Goal: Task Accomplishment & Management: Complete application form

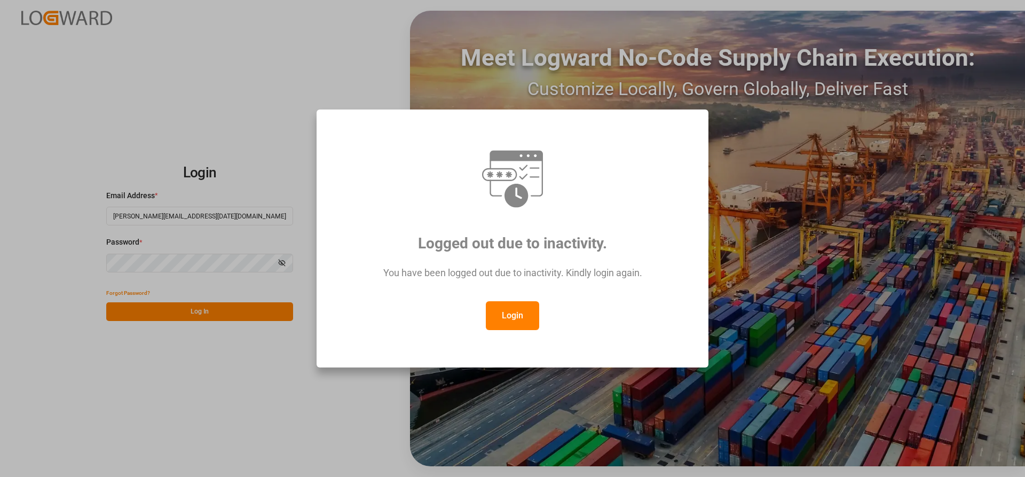
click at [501, 312] on button "Login" at bounding box center [512, 315] width 53 height 29
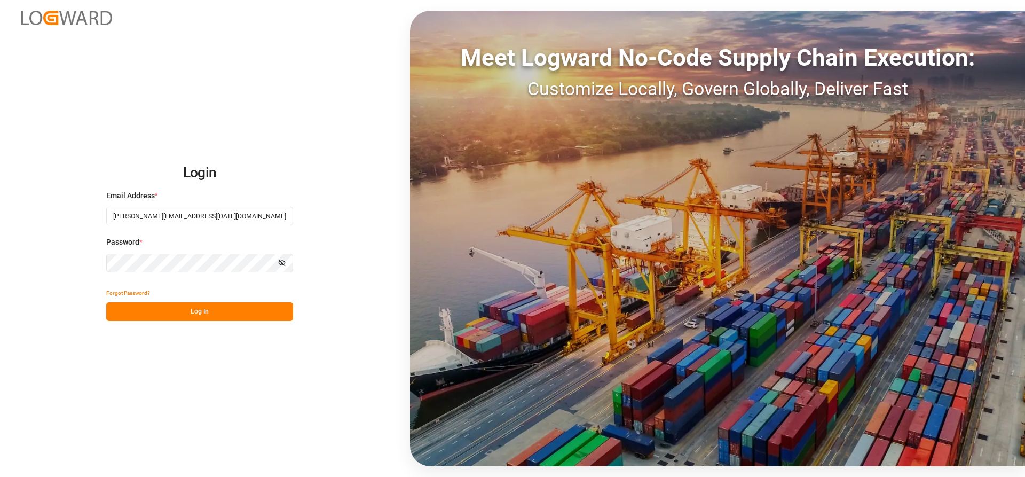
click at [174, 318] on button "Log In" at bounding box center [199, 311] width 187 height 19
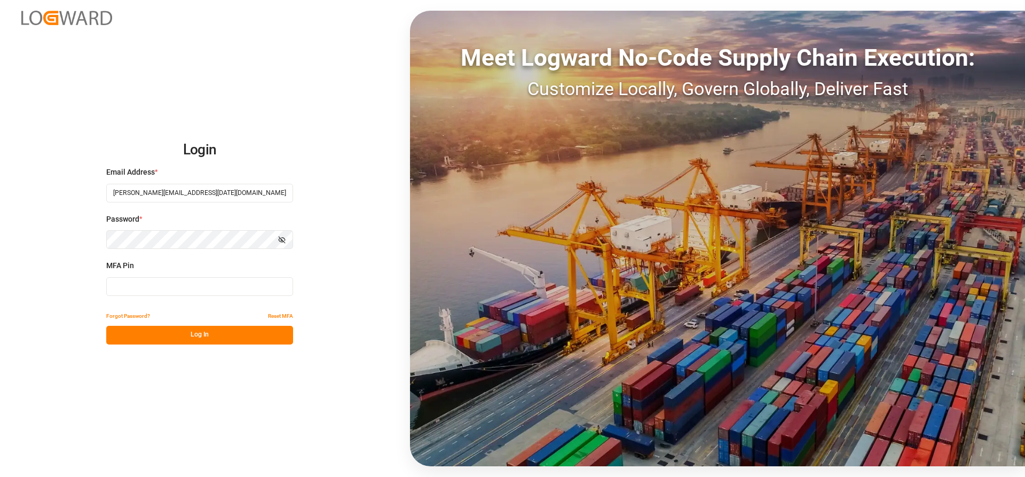
click at [155, 285] on input at bounding box center [199, 286] width 187 height 19
type input "284398"
click at [159, 337] on button "Log In" at bounding box center [199, 335] width 187 height 19
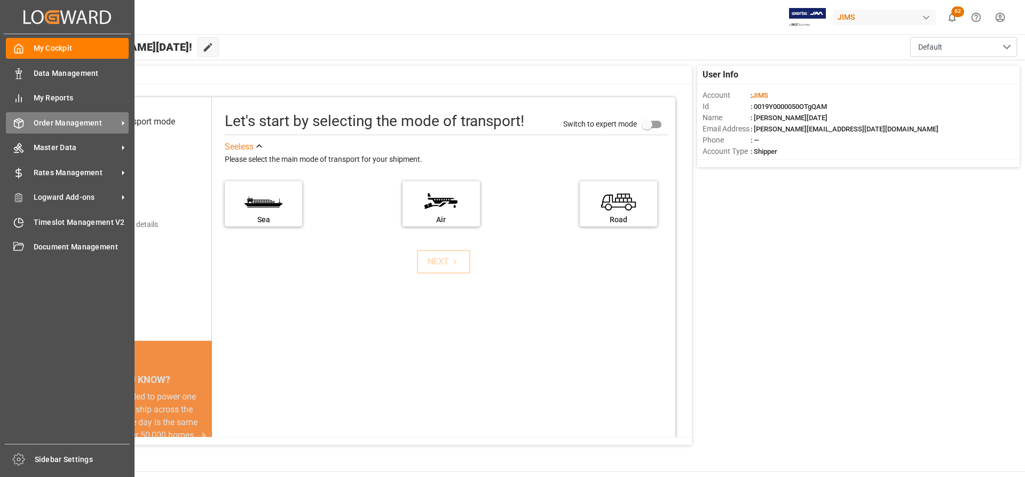
click at [82, 117] on span "Order Management" at bounding box center [76, 122] width 84 height 11
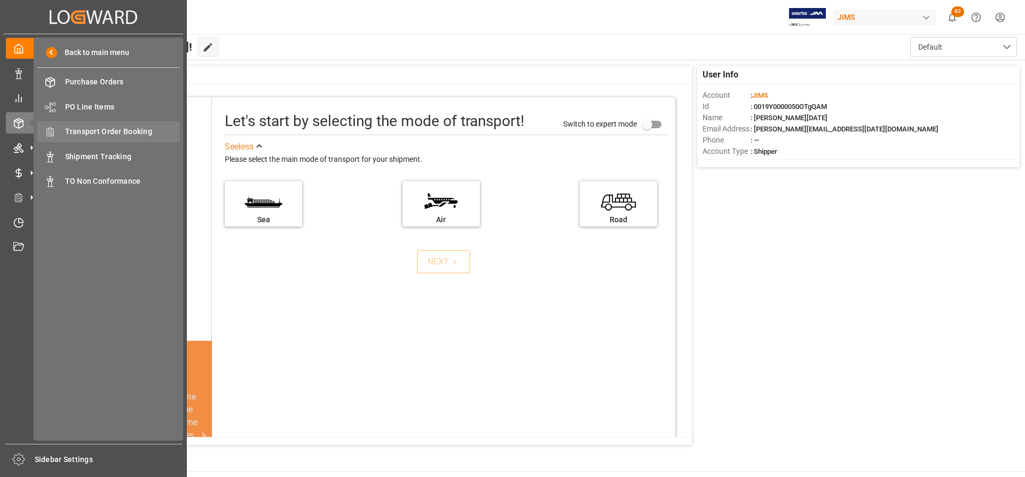
click at [126, 131] on span "Transport Order Booking" at bounding box center [122, 131] width 115 height 11
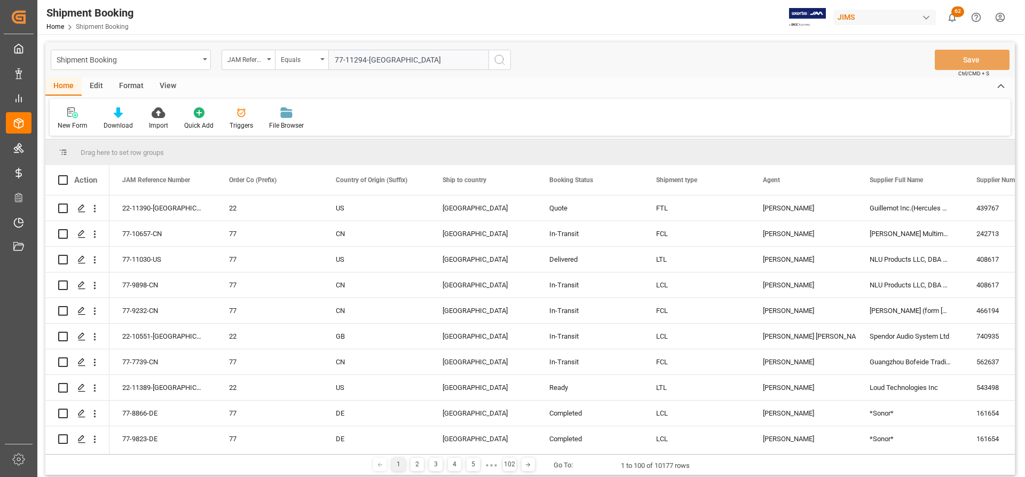
type input "77-11294-[GEOGRAPHIC_DATA]"
click at [498, 53] on icon "search button" at bounding box center [499, 59] width 13 height 13
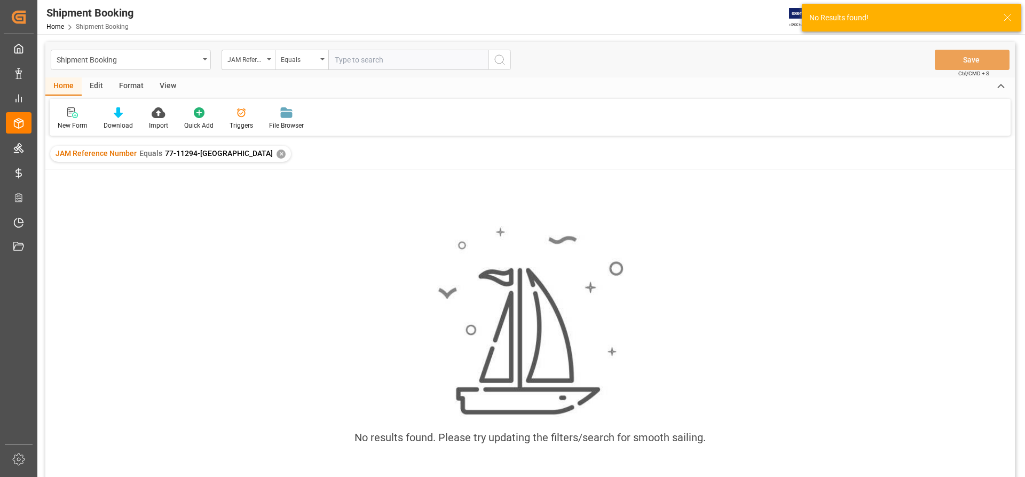
click at [210, 158] on div "JAM Reference Number Equals 77-11294-US ✕" at bounding box center [170, 154] width 241 height 16
click at [277, 154] on div "✕" at bounding box center [281, 153] width 9 height 9
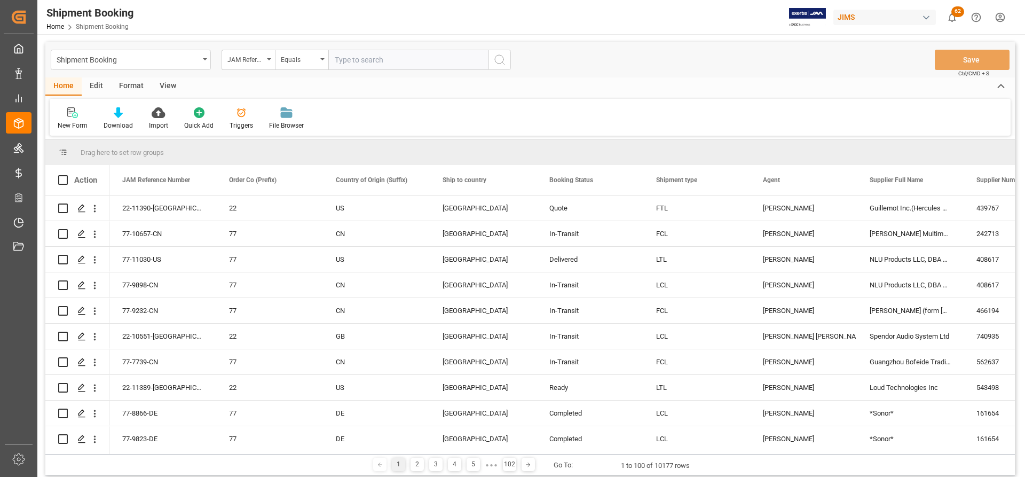
paste input "77-11294-[GEOGRAPHIC_DATA]"
type input "77-11294-[GEOGRAPHIC_DATA]"
click at [500, 64] on circle "search button" at bounding box center [499, 59] width 9 height 9
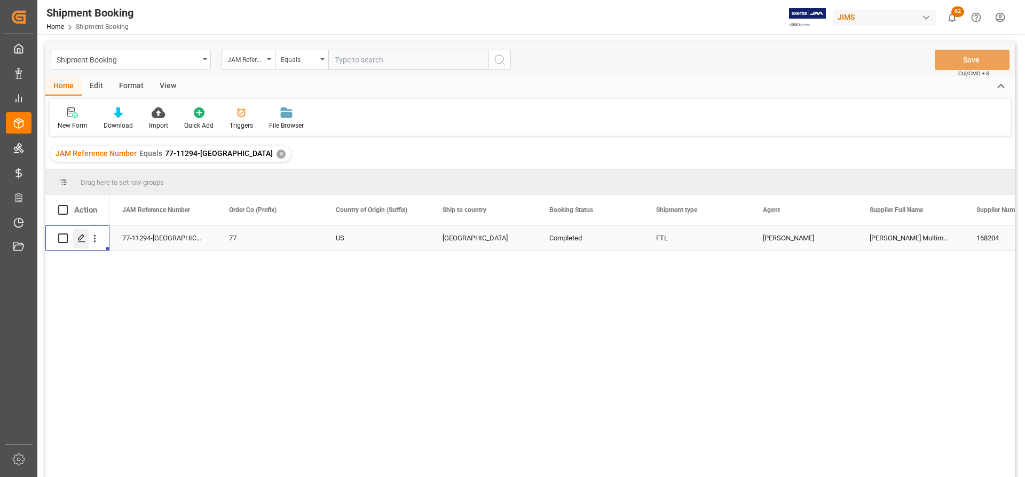
click at [78, 238] on icon "Press SPACE to select this row." at bounding box center [81, 238] width 9 height 9
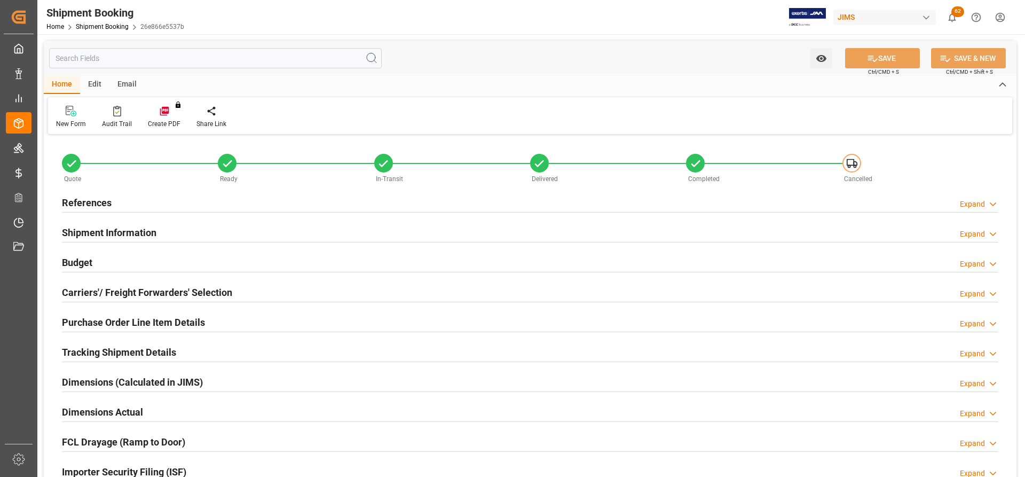
type input "1"
type input "7"
type input "[DATE] 00:00"
type input "[DATE]"
click at [85, 201] on h2 "References" at bounding box center [87, 202] width 50 height 14
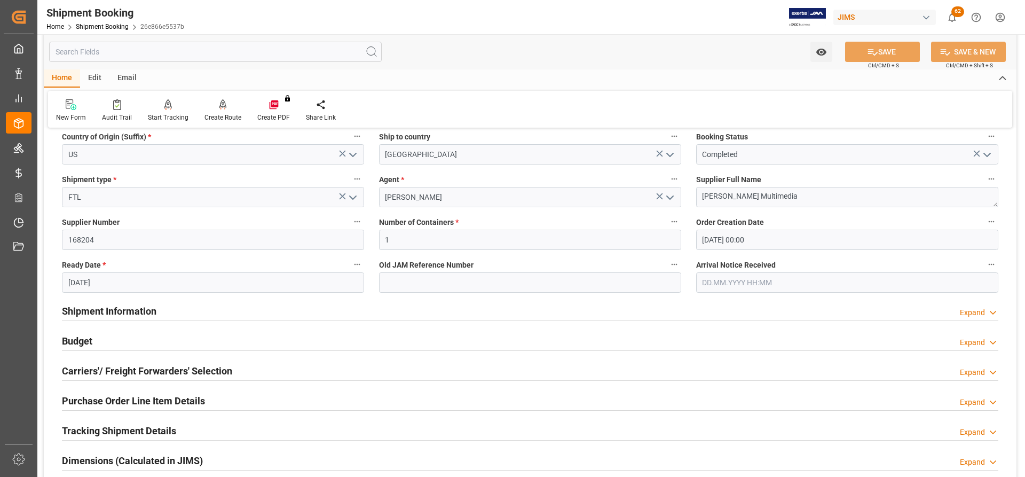
scroll to position [160, 0]
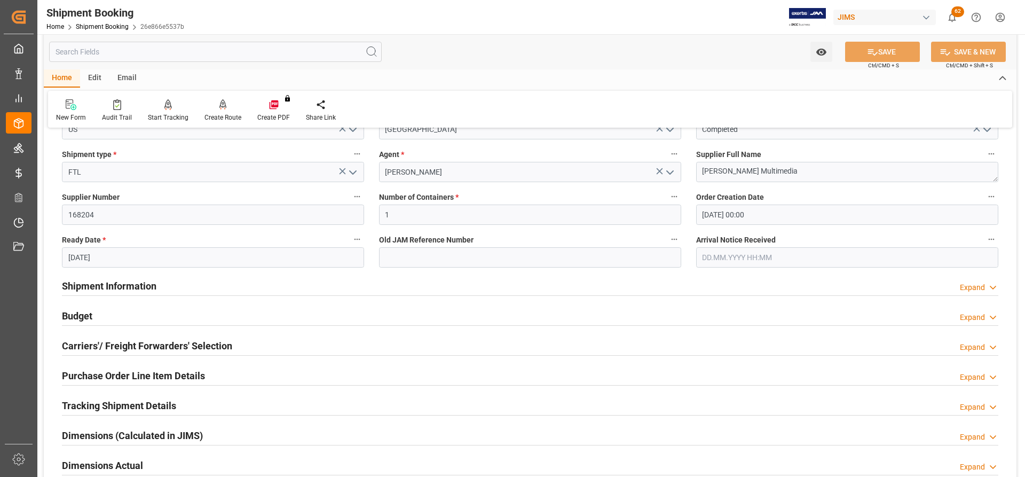
click at [103, 283] on h2 "Shipment Information" at bounding box center [109, 286] width 94 height 14
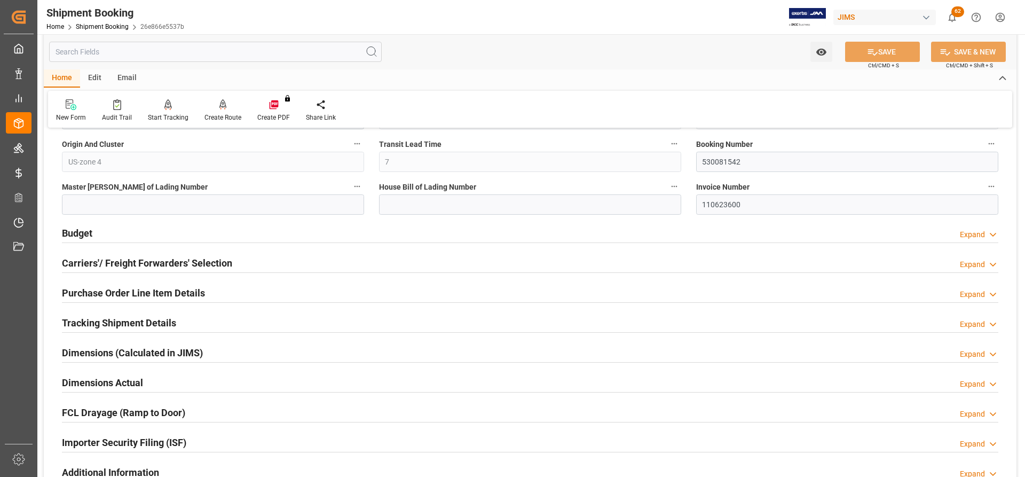
scroll to position [694, 0]
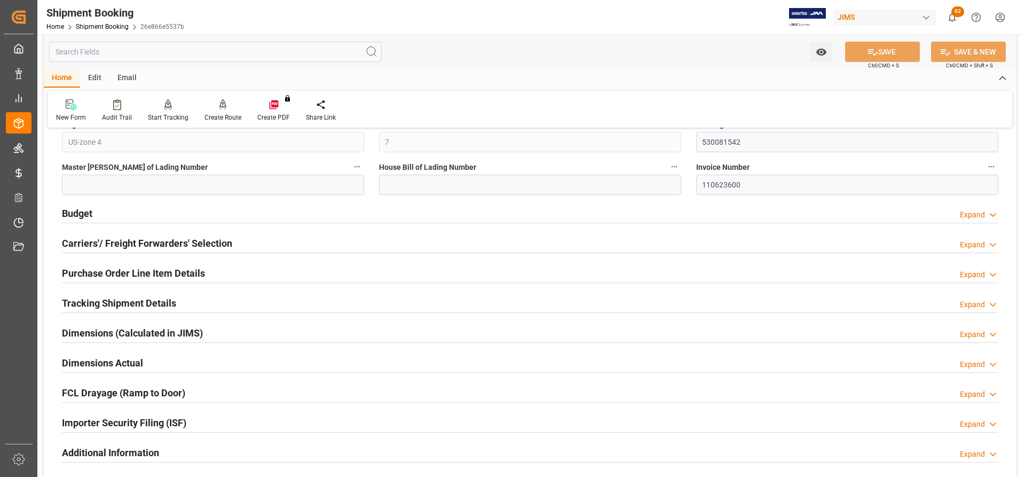
click at [107, 243] on h2 "Carriers'/ Freight Forwarders' Selection" at bounding box center [147, 243] width 170 height 14
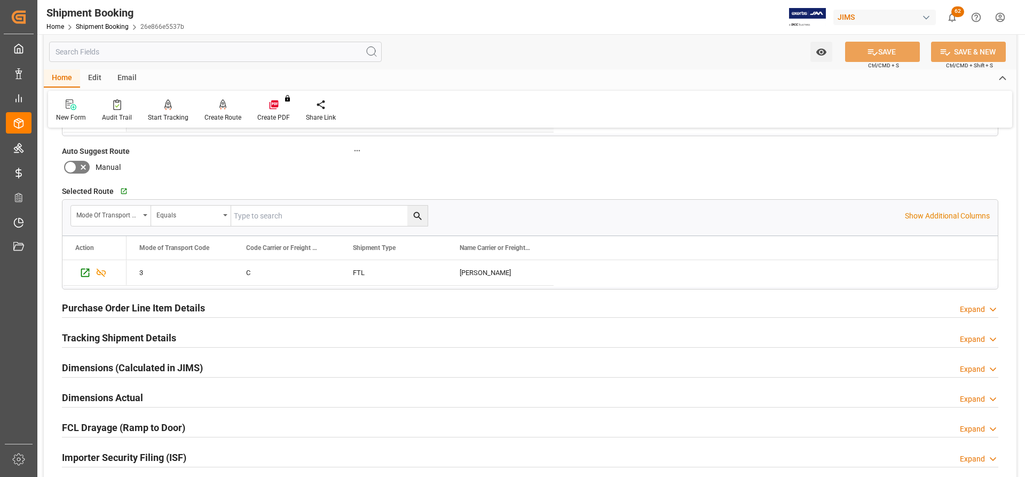
scroll to position [961, 0]
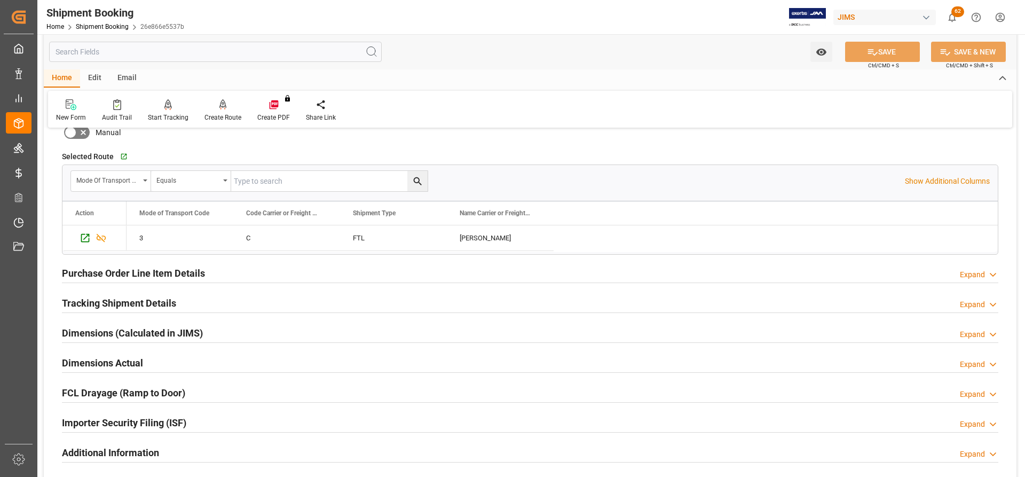
click at [103, 303] on h2 "Tracking Shipment Details" at bounding box center [119, 303] width 114 height 14
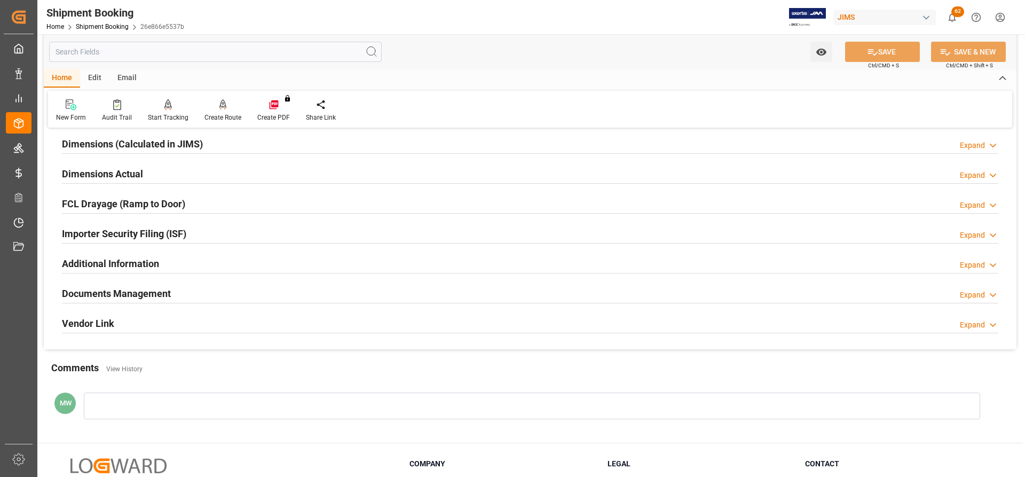
scroll to position [1281, 0]
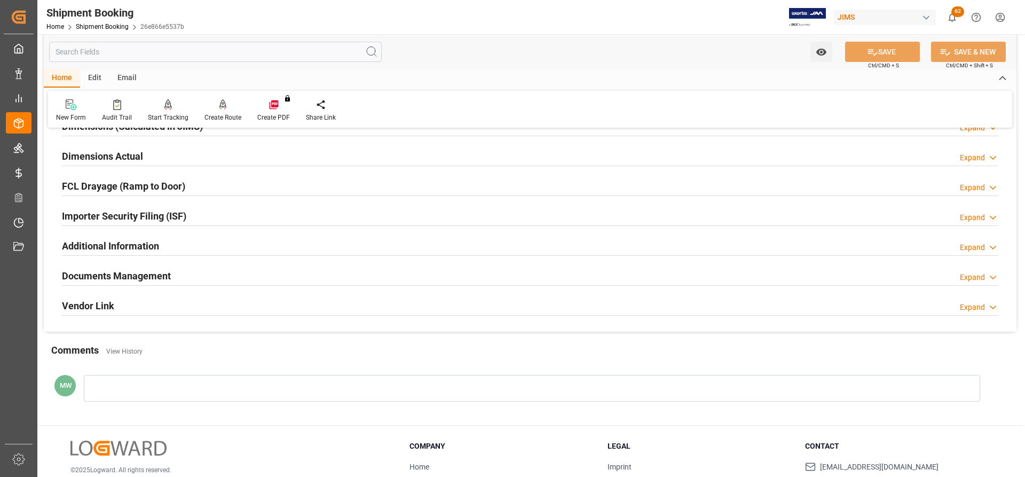
click at [138, 273] on h2 "Documents Management" at bounding box center [116, 276] width 109 height 14
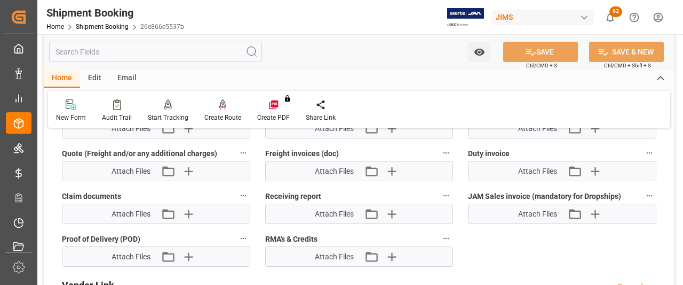
scroll to position [1762, 0]
click at [392, 209] on icon "button" at bounding box center [392, 214] width 10 height 10
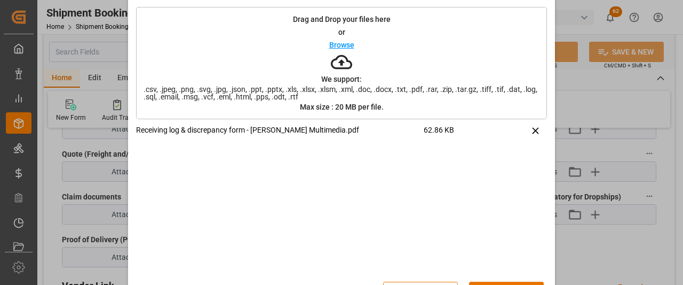
scroll to position [74, 0]
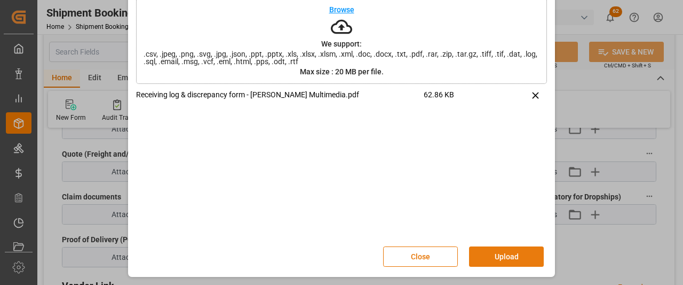
click at [495, 262] on button "Upload" at bounding box center [506, 256] width 75 height 20
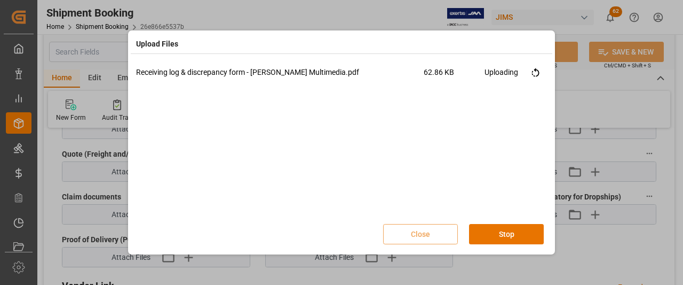
scroll to position [0, 0]
click at [499, 237] on button "Done" at bounding box center [506, 234] width 75 height 20
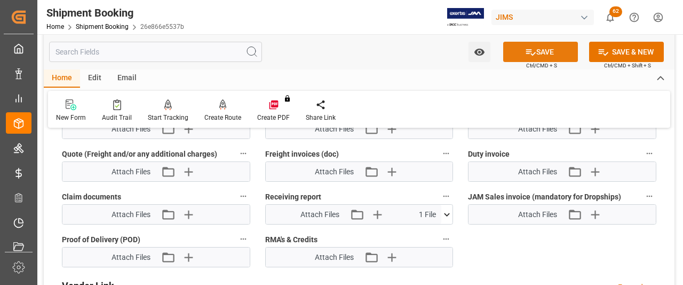
click at [563, 46] on button "SAVE" at bounding box center [540, 52] width 75 height 20
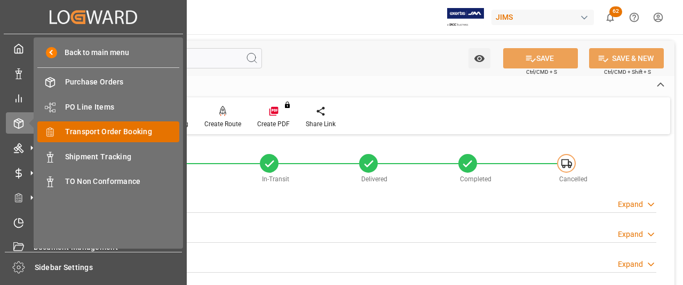
click at [109, 133] on span "Transport Order Booking" at bounding box center [122, 131] width 115 height 11
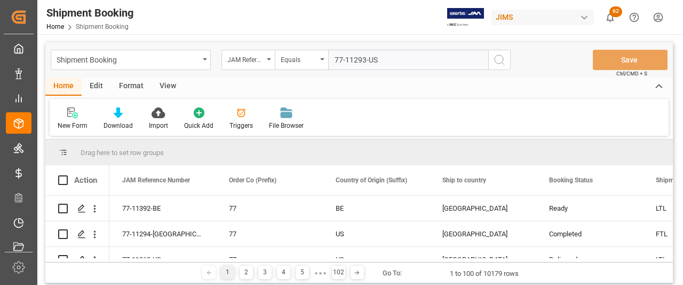
type input "77-11293-US"
click at [494, 53] on icon "search button" at bounding box center [499, 59] width 13 height 13
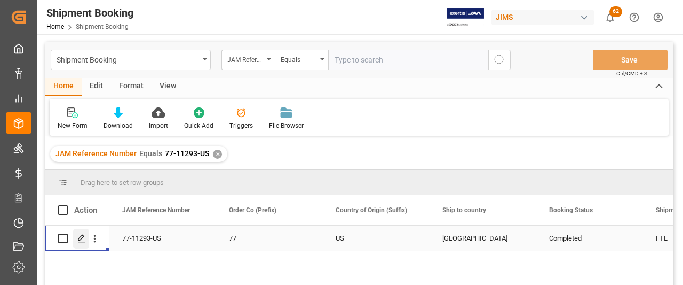
click at [79, 239] on icon "Press SPACE to select this row." at bounding box center [81, 238] width 9 height 9
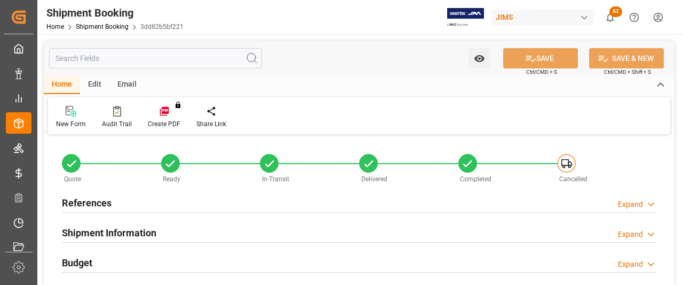
type input "1"
type input "[DATE] 00:00"
type input "[DATE]"
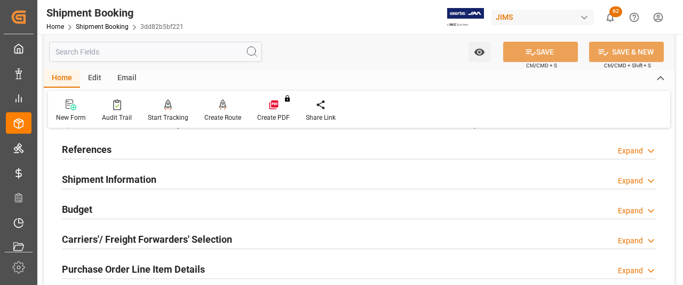
scroll to position [53, 0]
click at [88, 153] on h2 "References" at bounding box center [87, 149] width 50 height 14
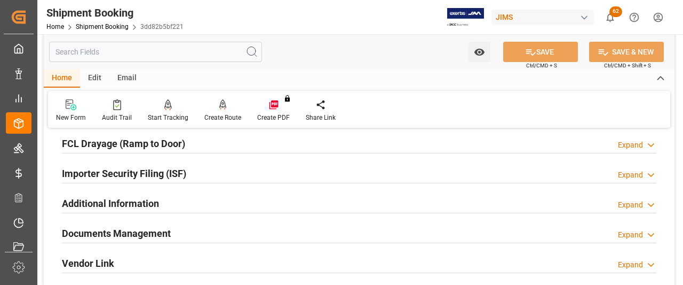
scroll to position [537, 0]
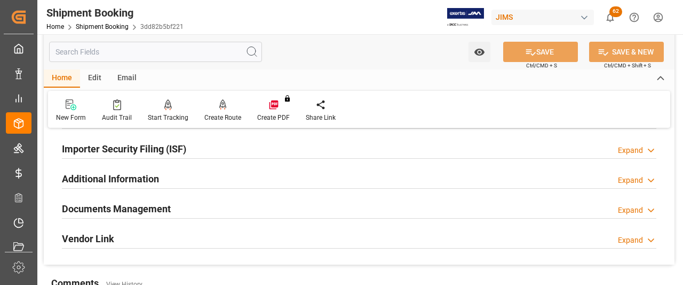
click at [146, 204] on h2 "Documents Management" at bounding box center [116, 208] width 109 height 14
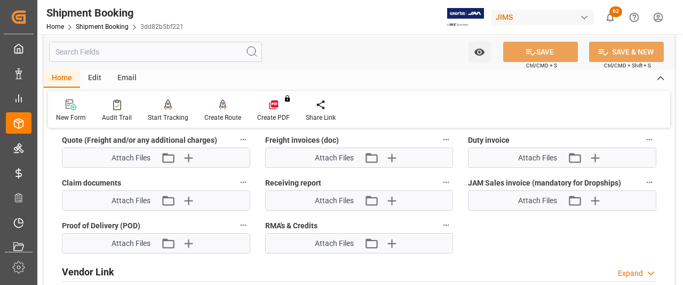
scroll to position [910, 0]
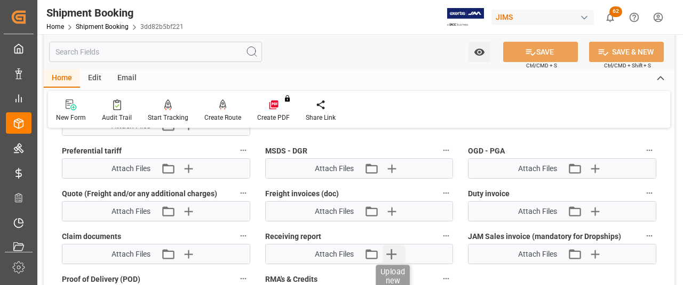
click at [390, 250] on icon "button" at bounding box center [392, 254] width 10 height 10
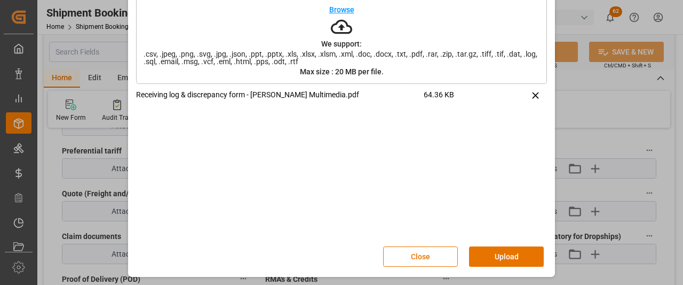
scroll to position [74, 0]
click at [489, 253] on button "Upload" at bounding box center [506, 256] width 75 height 20
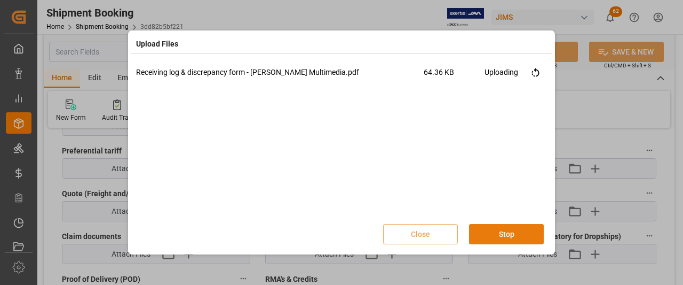
scroll to position [0, 0]
click at [500, 238] on button "Done" at bounding box center [506, 234] width 75 height 20
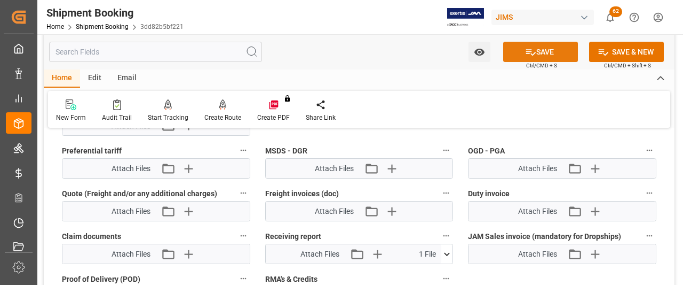
click at [544, 54] on button "SAVE" at bounding box center [540, 52] width 75 height 20
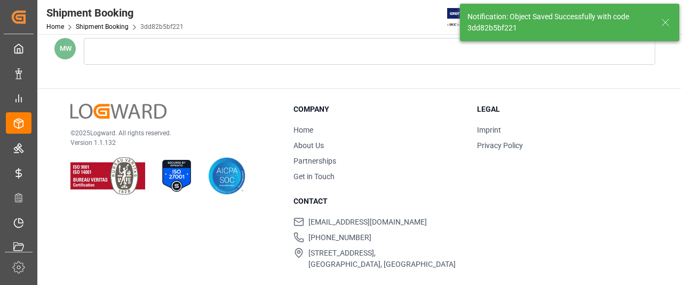
scroll to position [590, 0]
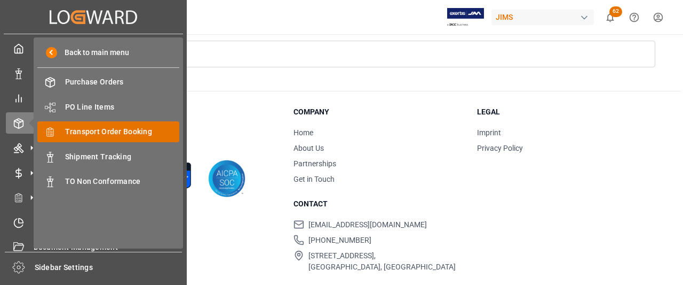
click at [106, 131] on span "Transport Order Booking" at bounding box center [122, 131] width 115 height 11
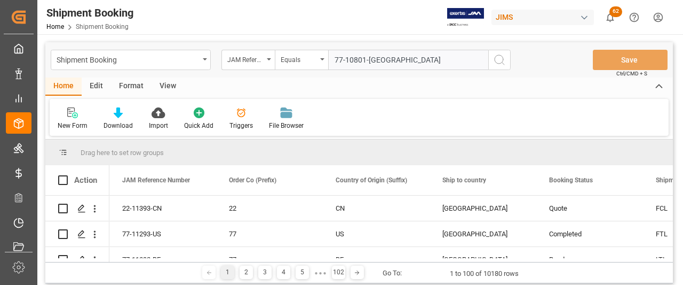
type input "77-10801-[GEOGRAPHIC_DATA]"
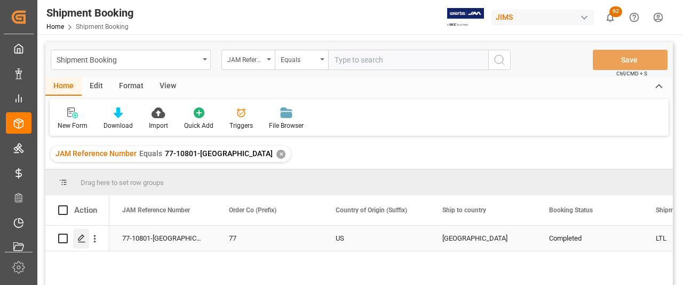
click at [86, 237] on div "Press SPACE to select this row." at bounding box center [81, 239] width 16 height 20
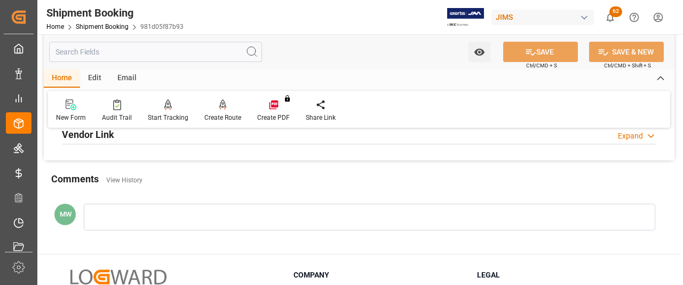
scroll to position [374, 0]
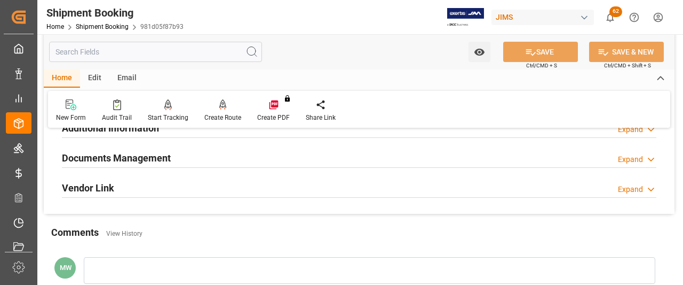
click at [119, 159] on h2 "Documents Management" at bounding box center [116, 158] width 109 height 14
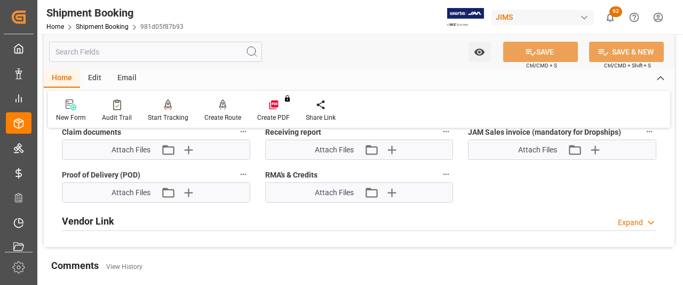
scroll to position [694, 0]
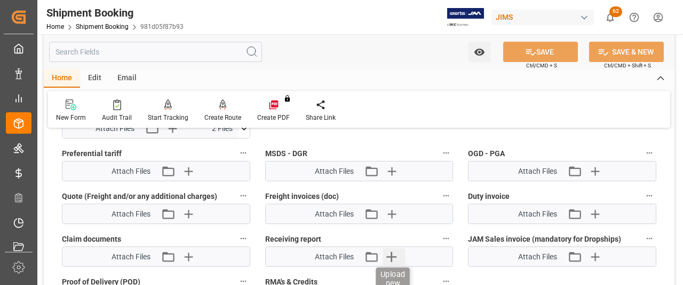
click at [396, 253] on icon "button" at bounding box center [392, 256] width 10 height 10
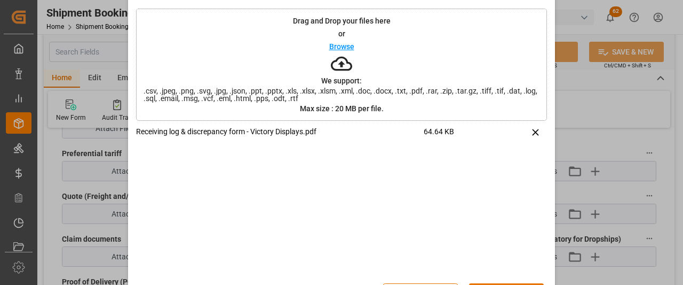
scroll to position [74, 0]
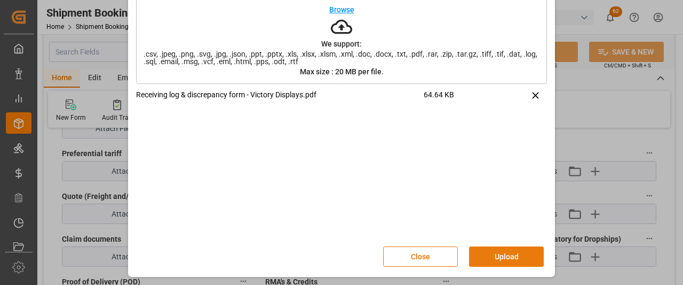
click at [510, 257] on button "Upload" at bounding box center [506, 256] width 75 height 20
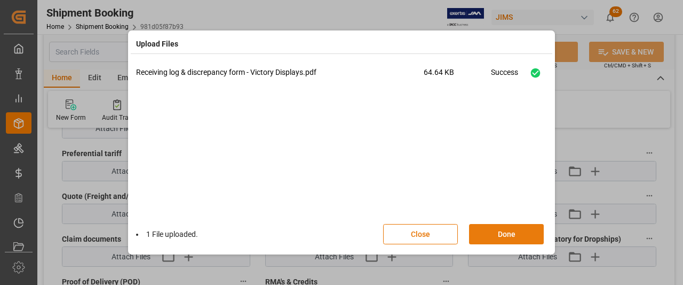
click at [489, 238] on button "Done" at bounding box center [506, 234] width 75 height 20
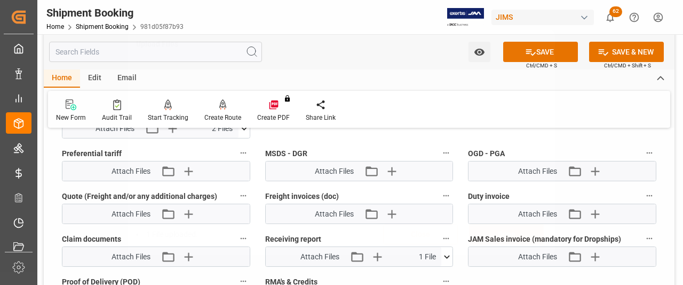
click at [541, 53] on button "SAVE" at bounding box center [540, 52] width 75 height 20
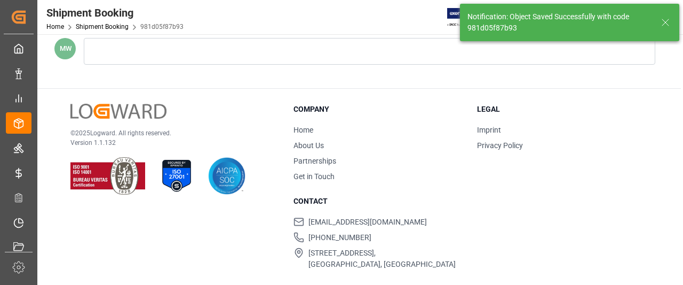
scroll to position [590, 0]
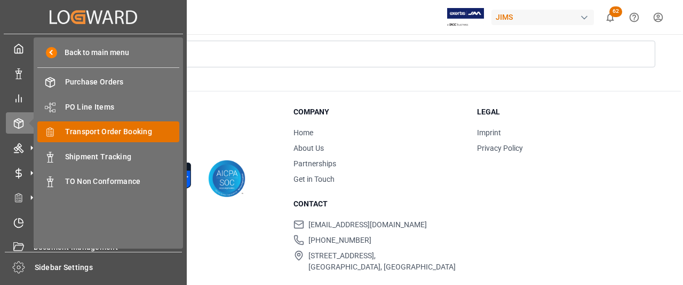
click at [75, 137] on span "Transport Order Booking" at bounding box center [122, 131] width 115 height 11
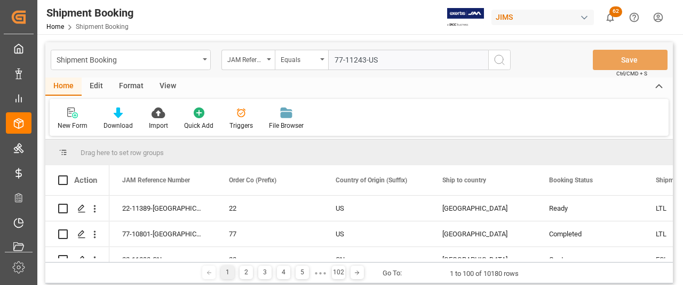
type input "77-11243-US"
click at [495, 61] on circle "search button" at bounding box center [499, 59] width 9 height 9
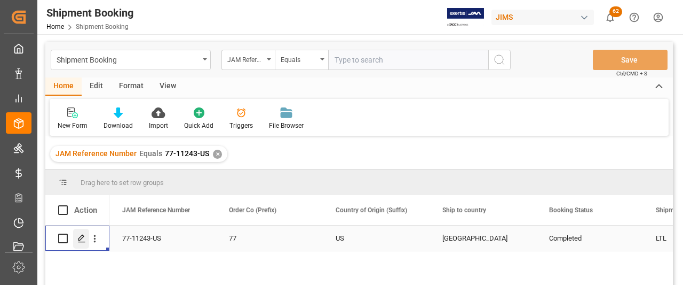
click at [85, 240] on div "Press SPACE to select this row." at bounding box center [81, 239] width 16 height 20
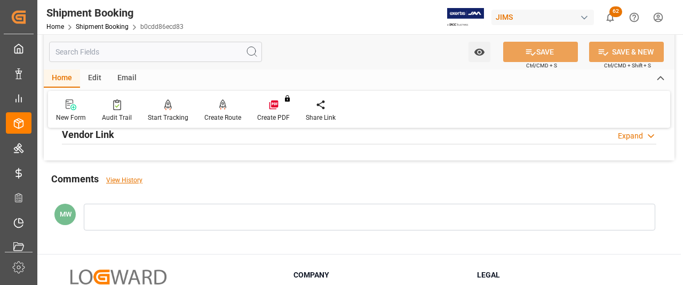
scroll to position [374, 0]
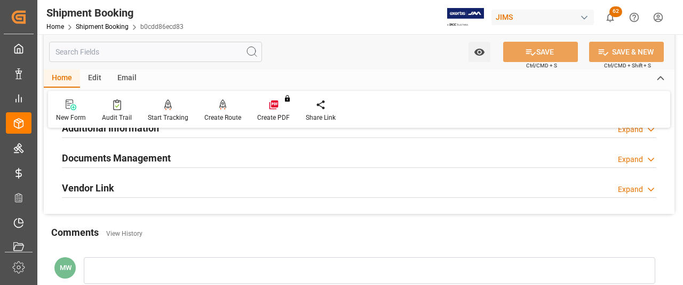
click at [136, 156] on h2 "Documents Management" at bounding box center [116, 158] width 109 height 14
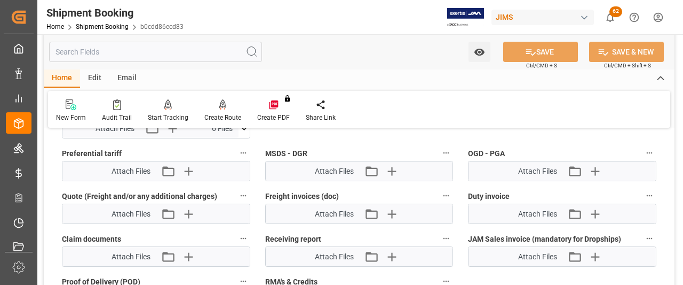
scroll to position [747, 0]
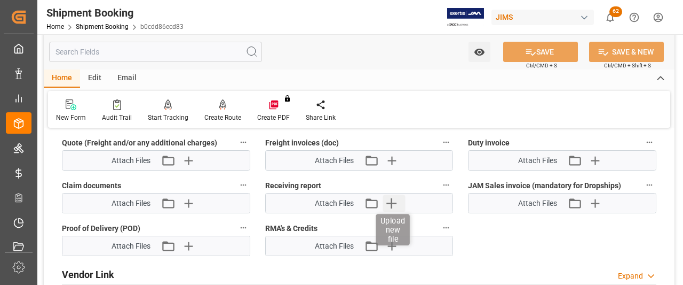
click at [388, 197] on icon "button" at bounding box center [391, 202] width 17 height 17
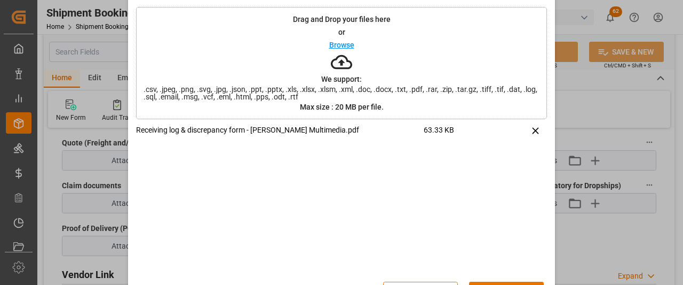
scroll to position [74, 0]
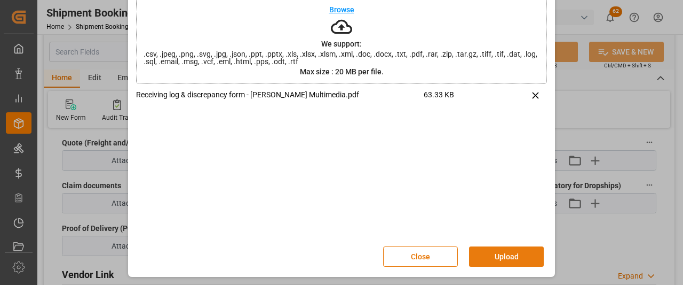
click at [519, 257] on button "Upload" at bounding box center [506, 256] width 75 height 20
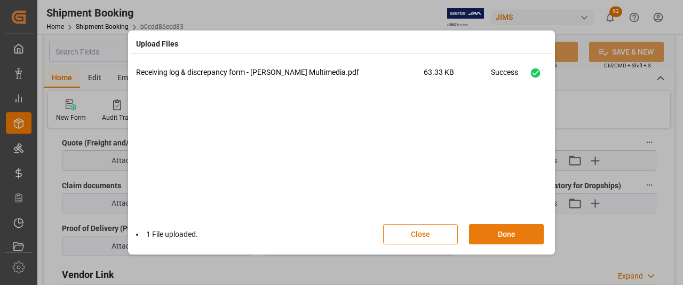
click at [493, 234] on button "Done" at bounding box center [506, 234] width 75 height 20
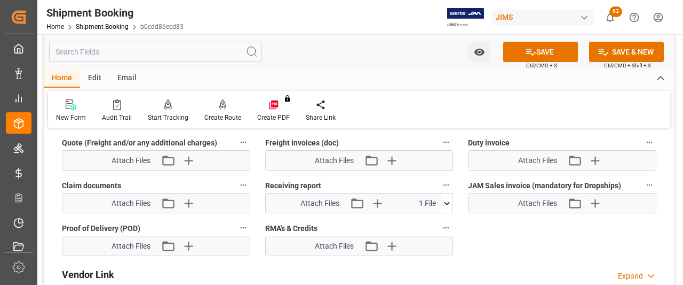
click at [522, 49] on button "SAVE" at bounding box center [540, 52] width 75 height 20
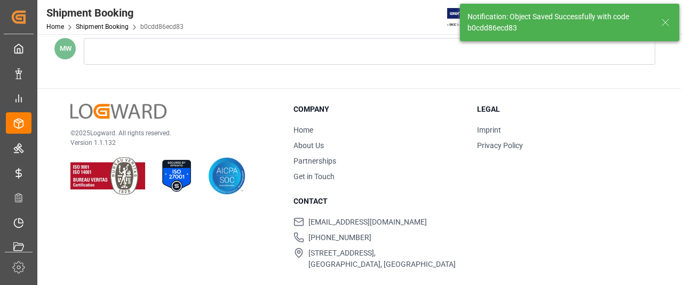
scroll to position [289, 0]
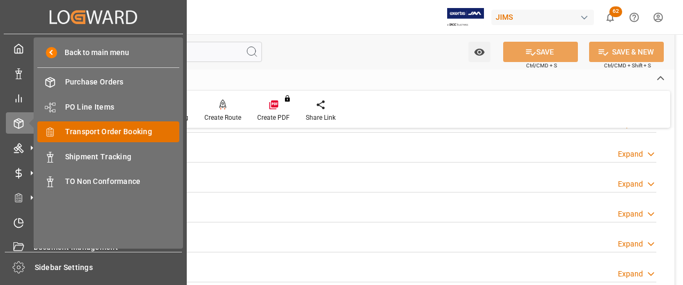
click at [98, 129] on span "Transport Order Booking" at bounding box center [122, 131] width 115 height 11
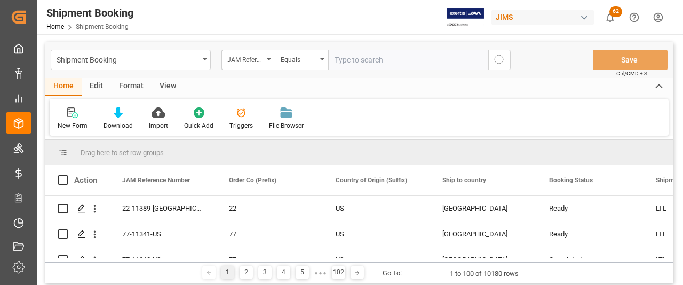
drag, startPoint x: 348, startPoint y: 60, endPoint x: 336, endPoint y: 59, distance: 11.8
click at [336, 59] on input "text" at bounding box center [408, 60] width 160 height 20
paste input "77-10344-CN"
click at [333, 58] on input "77-10344-CN" at bounding box center [408, 60] width 160 height 20
type input "77-10344-CN"
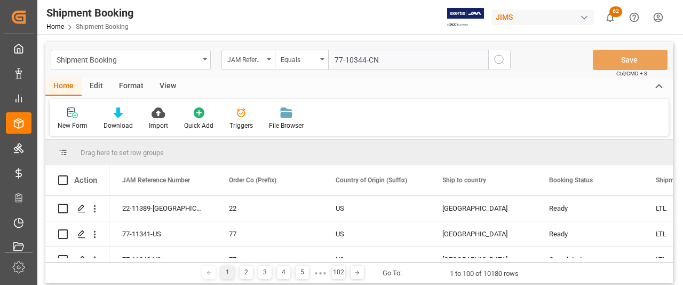
click at [505, 63] on icon "search button" at bounding box center [499, 59] width 13 height 13
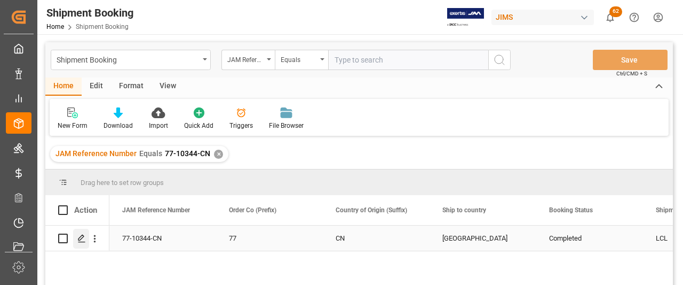
click at [79, 241] on icon "Press SPACE to select this row." at bounding box center [81, 238] width 9 height 9
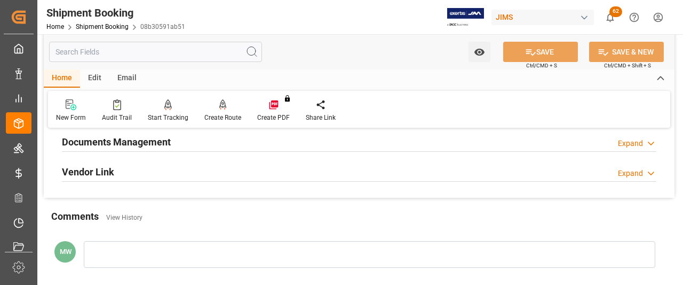
scroll to position [374, 0]
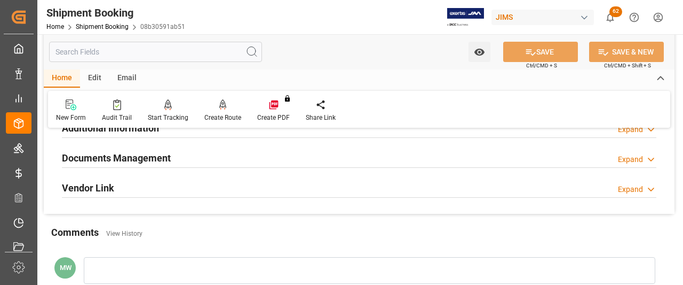
click at [110, 153] on h2 "Documents Management" at bounding box center [116, 158] width 109 height 14
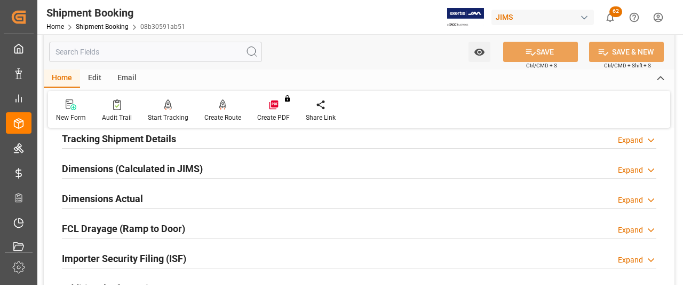
scroll to position [0, 0]
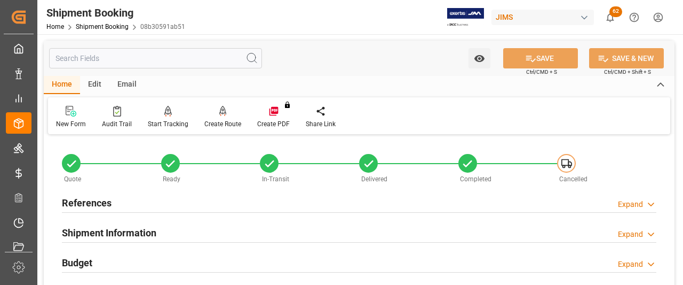
click at [89, 204] on h2 "References" at bounding box center [87, 202] width 50 height 14
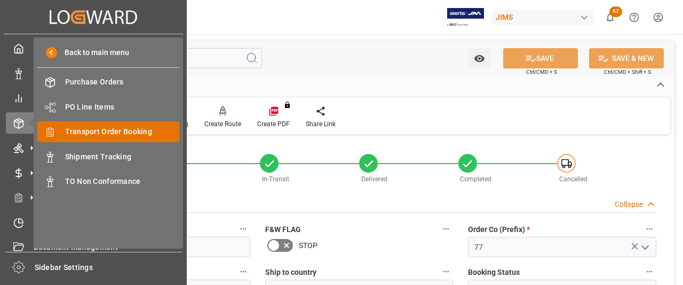
click at [93, 135] on span "Transport Order Booking" at bounding box center [122, 131] width 115 height 11
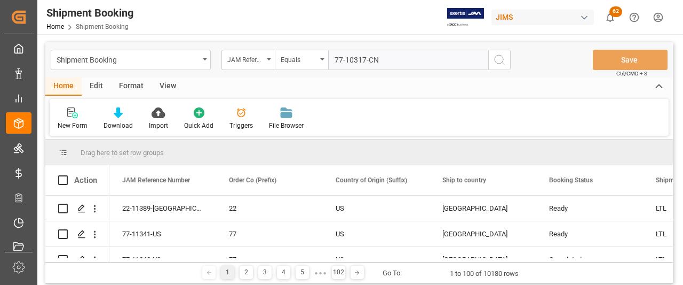
type input "77-10317-CN"
click at [494, 69] on button "search button" at bounding box center [500, 60] width 22 height 20
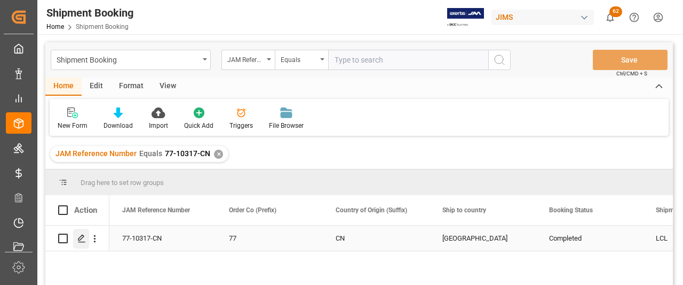
click at [80, 239] on icon "Press SPACE to select this row." at bounding box center [81, 238] width 9 height 9
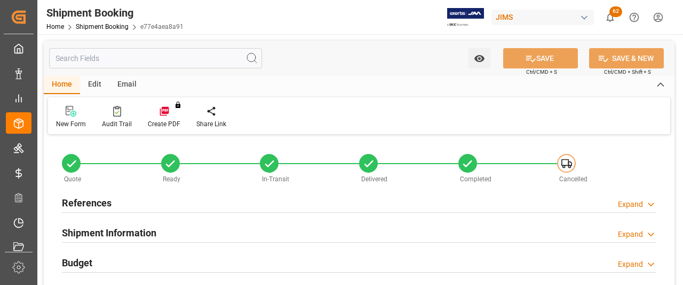
type input "0"
type input "[DATE]"
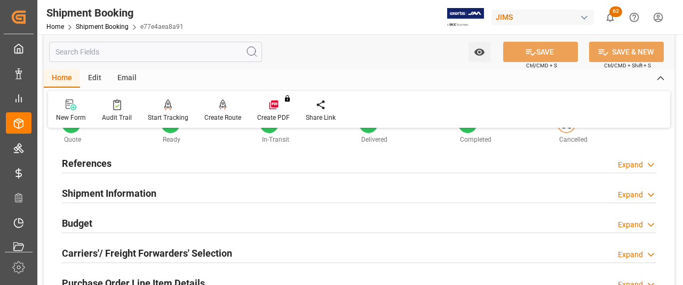
scroll to position [53, 0]
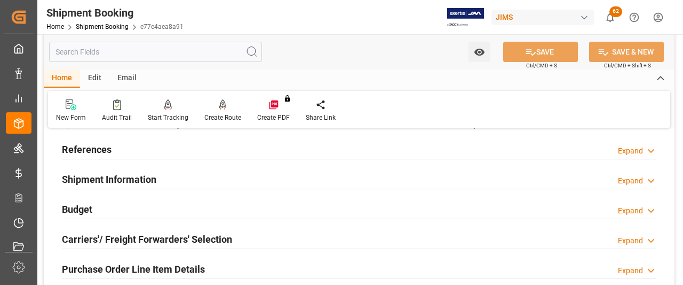
click at [92, 154] on h2 "References" at bounding box center [87, 149] width 50 height 14
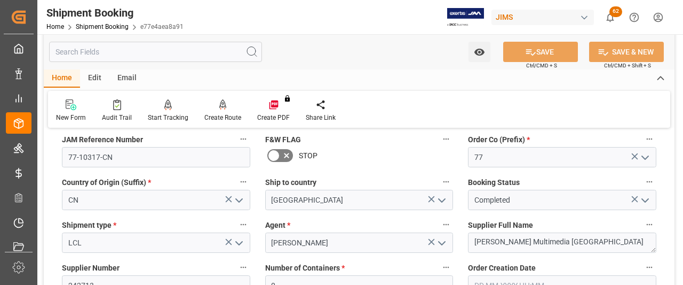
scroll to position [107, 0]
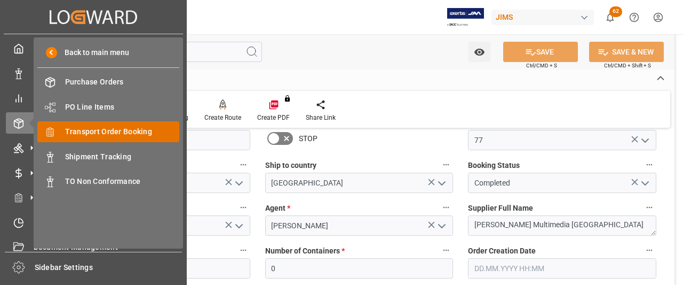
click at [88, 133] on span "Transport Order Booking" at bounding box center [122, 131] width 115 height 11
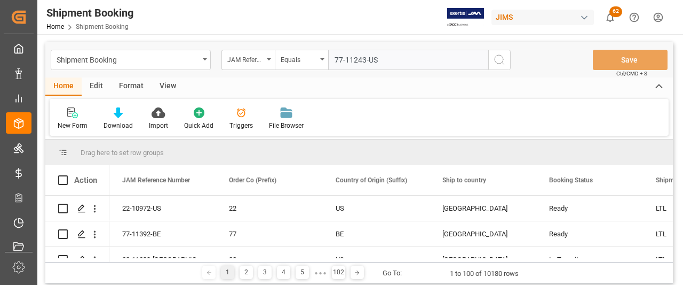
type input "77-11243-US"
click at [498, 60] on icon "search button" at bounding box center [499, 59] width 13 height 13
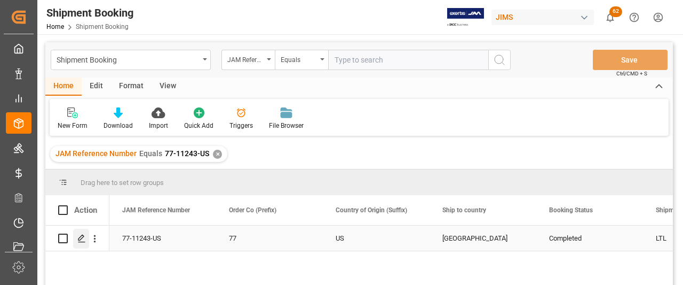
click at [77, 241] on icon "Press SPACE to select this row." at bounding box center [81, 238] width 9 height 9
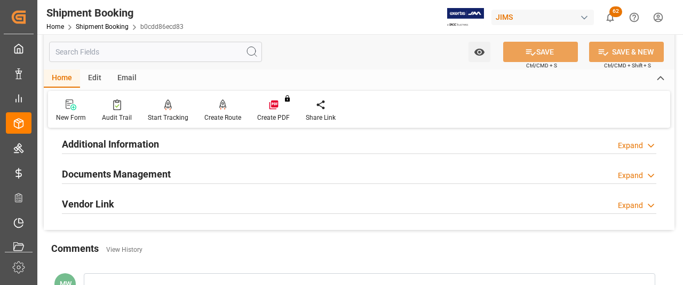
scroll to position [374, 0]
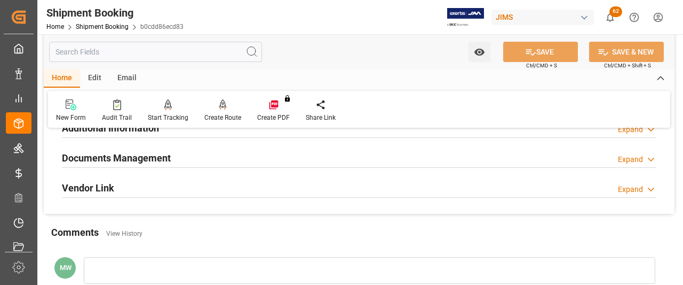
click at [127, 161] on h2 "Documents Management" at bounding box center [116, 158] width 109 height 14
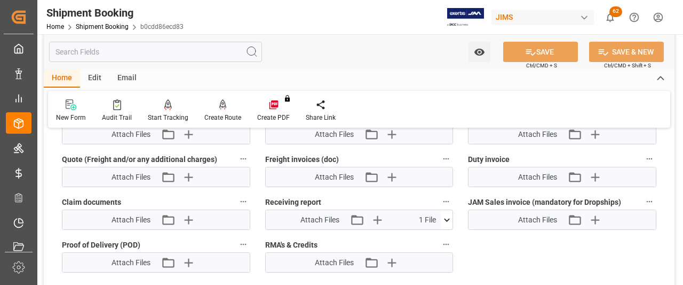
scroll to position [747, 0]
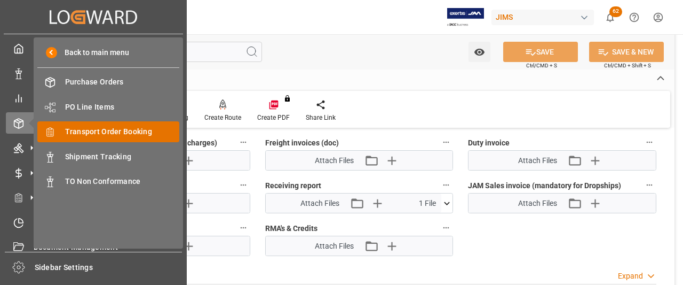
click at [93, 134] on span "Transport Order Booking" at bounding box center [122, 131] width 115 height 11
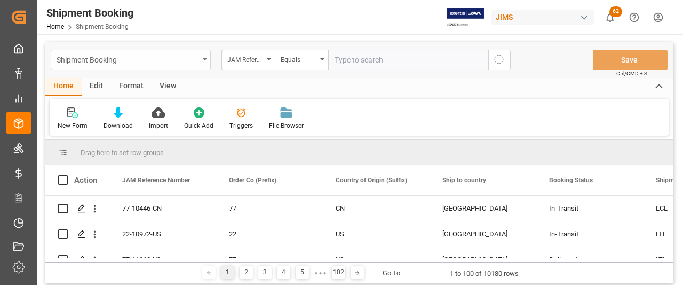
click at [208, 56] on div "Shipment Booking" at bounding box center [131, 60] width 160 height 20
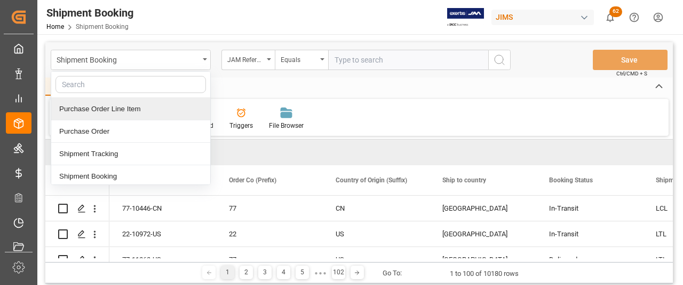
click at [116, 86] on input "text" at bounding box center [131, 84] width 151 height 17
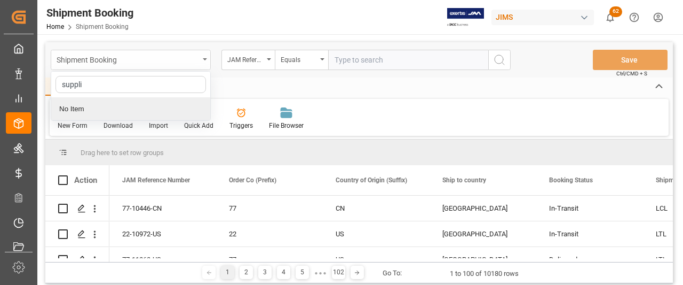
type input "suppli"
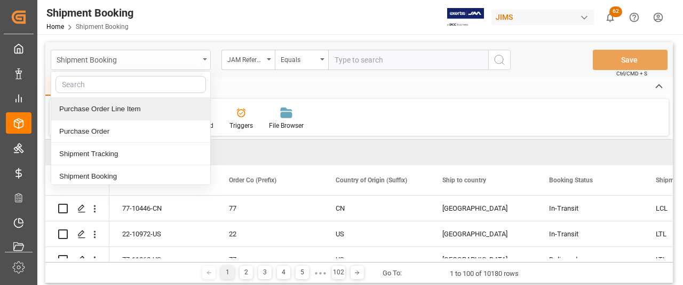
click at [147, 67] on div "Shipment Booking" at bounding box center [131, 60] width 160 height 20
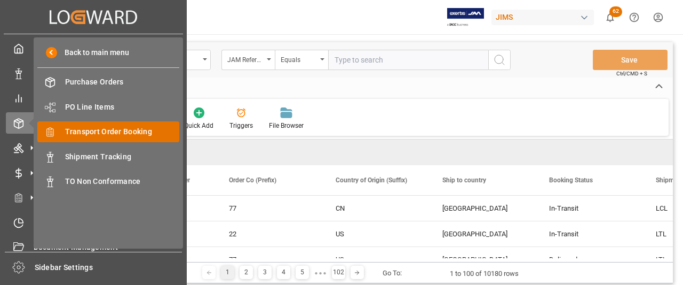
click at [97, 135] on span "Transport Order Booking" at bounding box center [122, 131] width 115 height 11
click at [130, 128] on span "Transport Order Booking" at bounding box center [122, 131] width 115 height 11
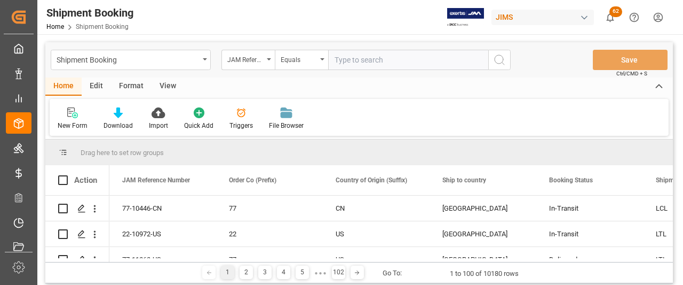
click at [279, 89] on div "Home Edit Format View" at bounding box center [359, 86] width 628 height 18
click at [271, 54] on div "JAM Reference Number" at bounding box center [248, 60] width 53 height 20
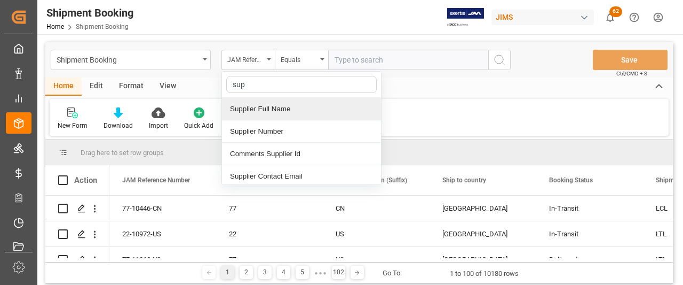
type input "supp"
click at [275, 104] on div "Supplier Full Name" at bounding box center [301, 109] width 159 height 22
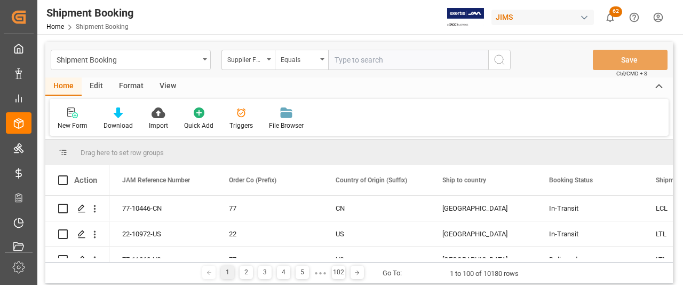
paste input "LUMI LEGEND ENTERPRISES"
click at [333, 60] on input "LUMI LEGEND ENTERPRISES" at bounding box center [408, 60] width 160 height 20
type input "LUMI LEGEND ENTERPRISES"
click at [499, 60] on icon "search button" at bounding box center [499, 59] width 13 height 13
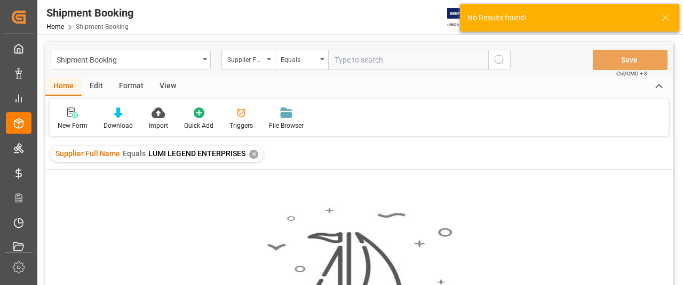
paste input "LUMI LEGEND ENTERPRISES"
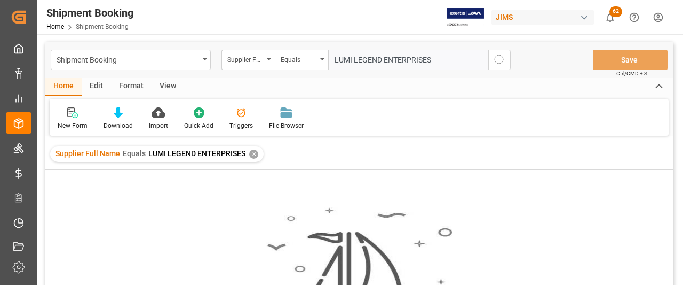
drag, startPoint x: 406, startPoint y: 61, endPoint x: 383, endPoint y: 64, distance: 23.1
click at [383, 64] on input "LUMI LEGEND ENTERPRISES" at bounding box center [408, 60] width 160 height 20
type input "LUMI LEGEND"
click at [494, 65] on icon "search button" at bounding box center [499, 59] width 13 height 13
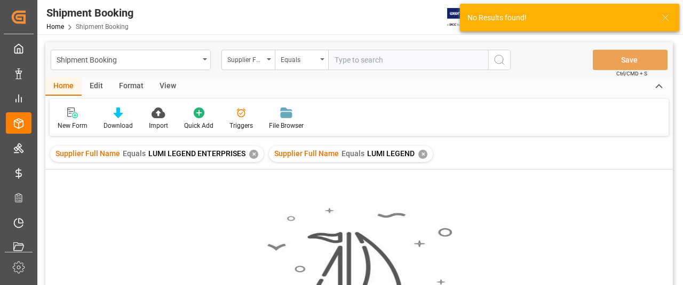
click at [249, 154] on div "✕" at bounding box center [253, 153] width 9 height 9
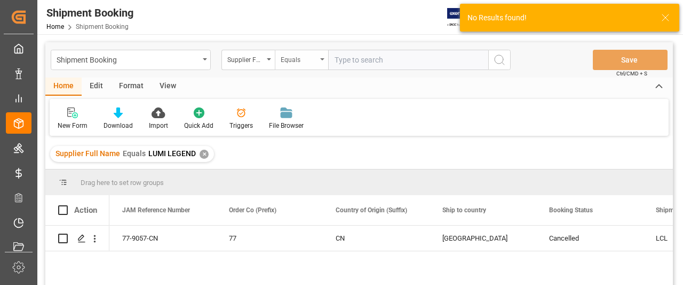
click at [320, 60] on div "Equals" at bounding box center [301, 60] width 53 height 20
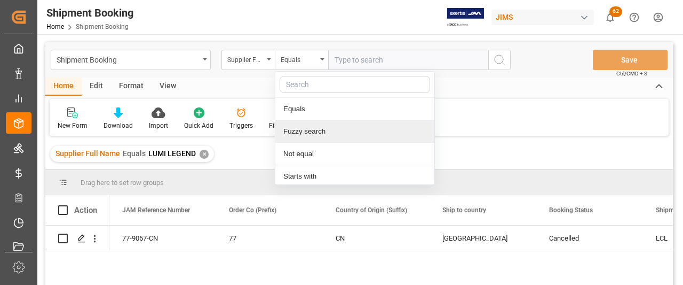
click at [303, 131] on div "Fuzzy search" at bounding box center [354, 131] width 159 height 22
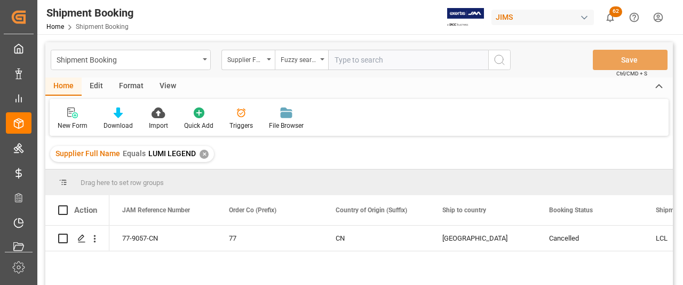
paste input "LUMI LEGEND ENTERPRISES"
click at [202, 153] on div "✕" at bounding box center [204, 153] width 9 height 9
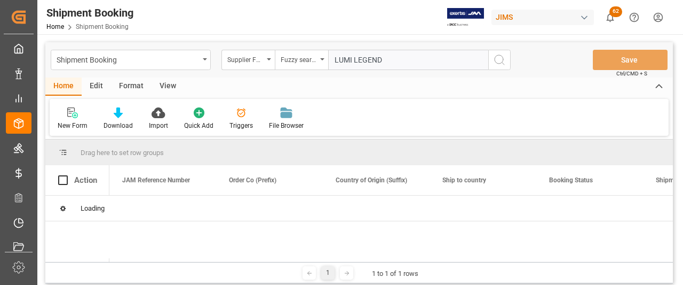
click at [388, 59] on input "LUMI LEGEND" at bounding box center [408, 60] width 160 height 20
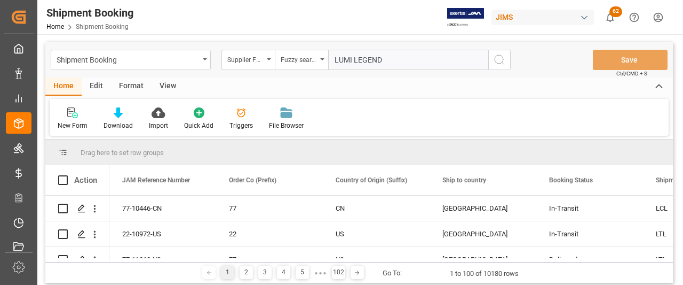
type input "LUMI LEGEND"
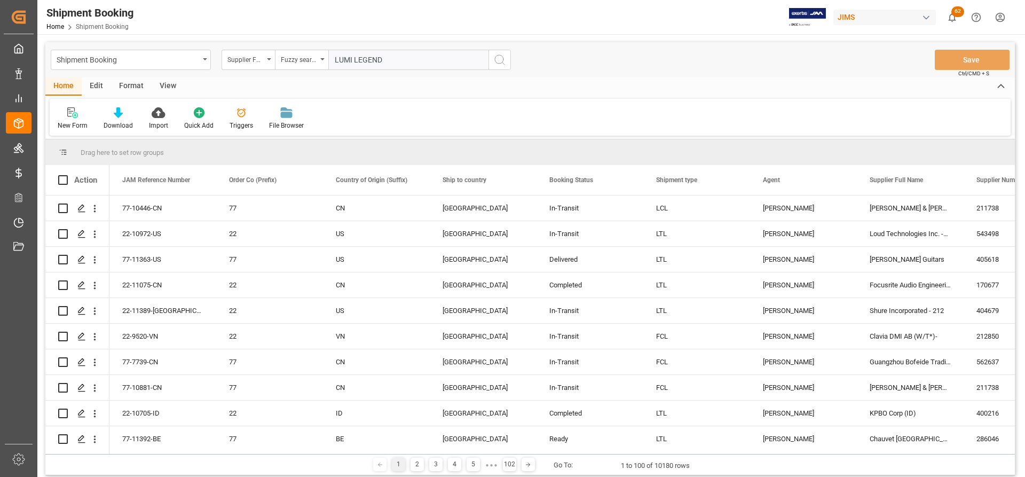
click at [503, 59] on circle "search button" at bounding box center [499, 59] width 9 height 9
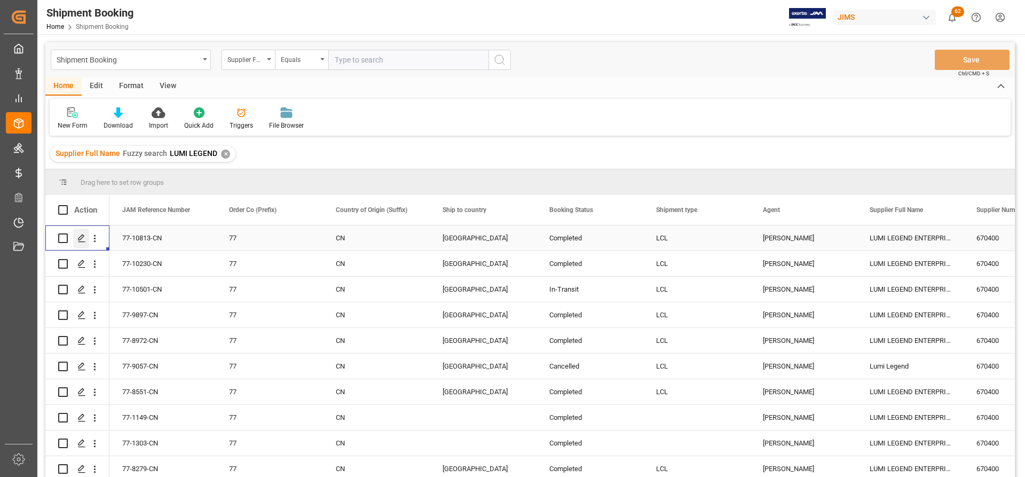
click at [80, 235] on icon "Press SPACE to select this row." at bounding box center [81, 238] width 9 height 9
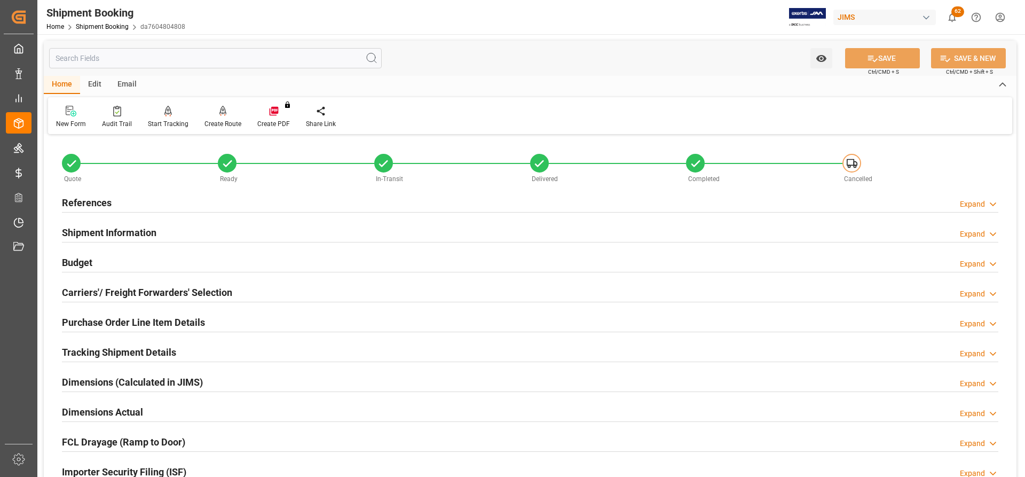
click at [90, 199] on h2 "References" at bounding box center [87, 202] width 50 height 14
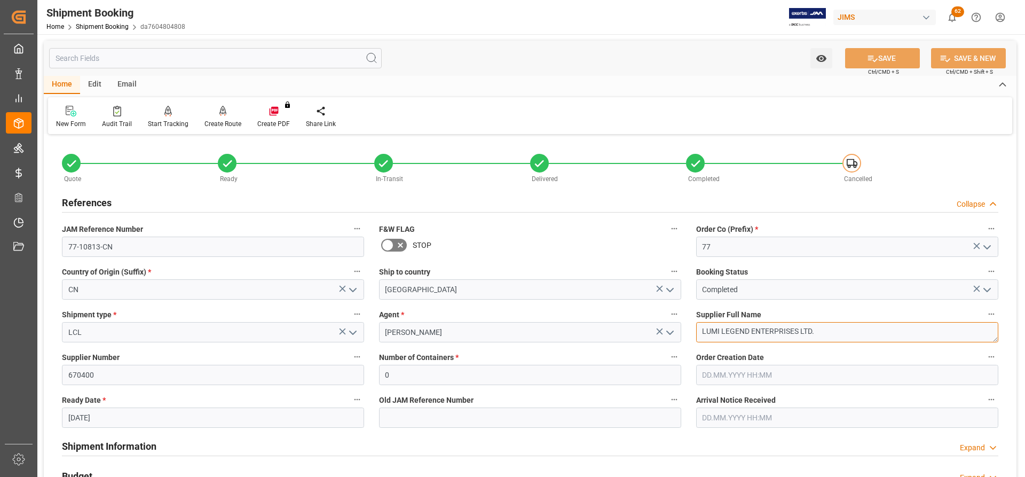
drag, startPoint x: 817, startPoint y: 329, endPoint x: 657, endPoint y: 329, distance: 160.7
click at [657, 329] on div "Quote Ready In-Transit Delivered Completed Cancelled References Collapse JAM Re…" at bounding box center [530, 469] width 973 height 664
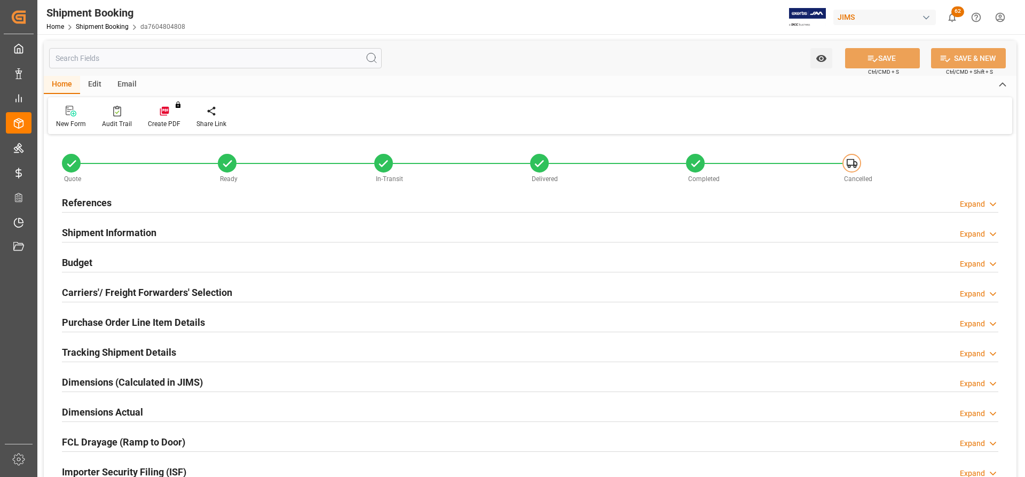
type input "0"
type input "[DATE]"
click at [101, 202] on h2 "References" at bounding box center [87, 202] width 50 height 14
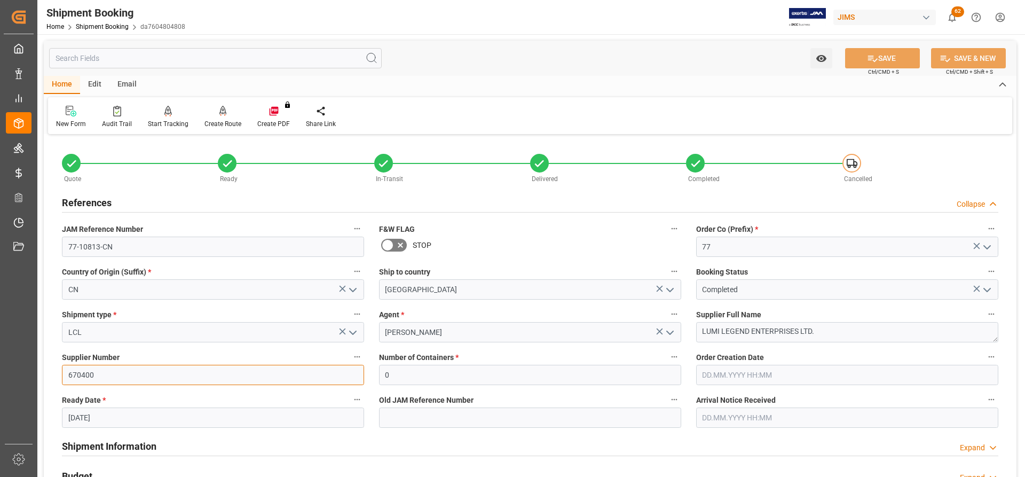
drag, startPoint x: 103, startPoint y: 380, endPoint x: 67, endPoint y: 376, distance: 36.6
click at [49, 372] on div "Quote Ready In-Transit Delivered Completed Cancelled References Collapse JAM Re…" at bounding box center [530, 469] width 973 height 664
click at [69, 121] on div "New Form" at bounding box center [71, 124] width 30 height 10
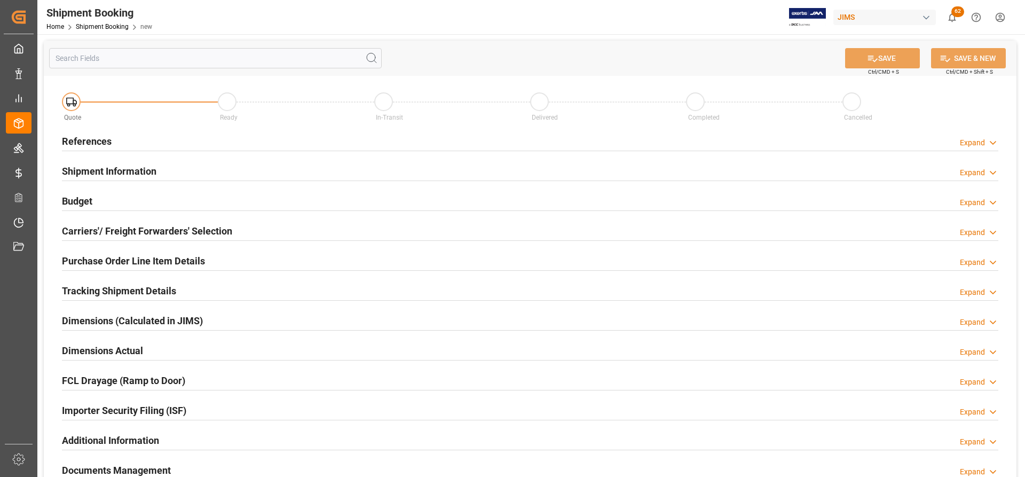
click at [85, 142] on h2 "References" at bounding box center [87, 141] width 50 height 14
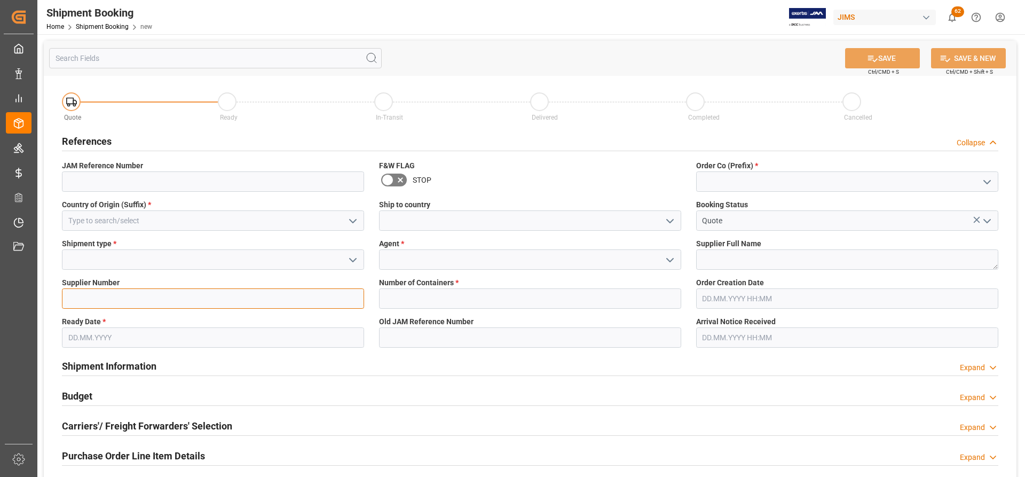
paste input "670400"
type input "670400"
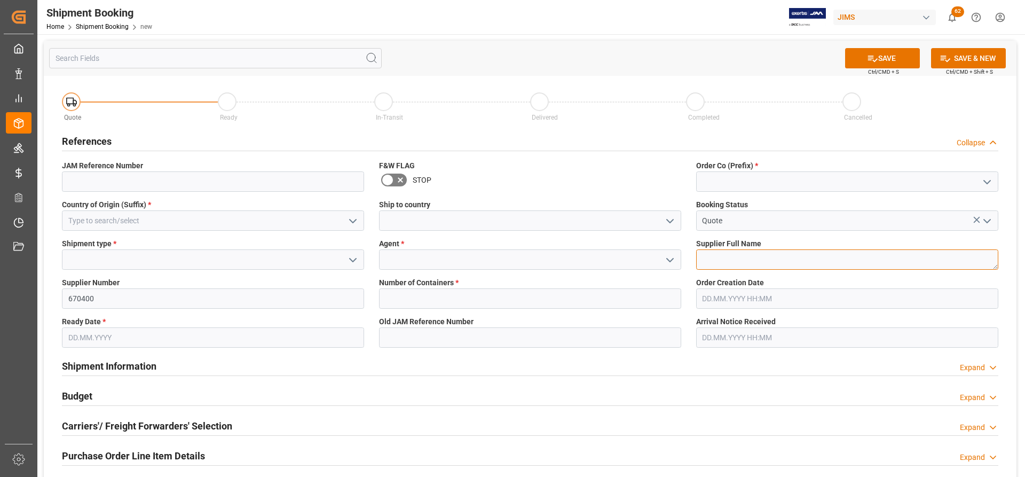
paste textarea "LUMI LEGEND ENTERPRISES LTD."
type textarea "LUMI LEGEND ENTERPRISES LTD."
click at [988, 183] on icon "open menu" at bounding box center [987, 182] width 13 height 13
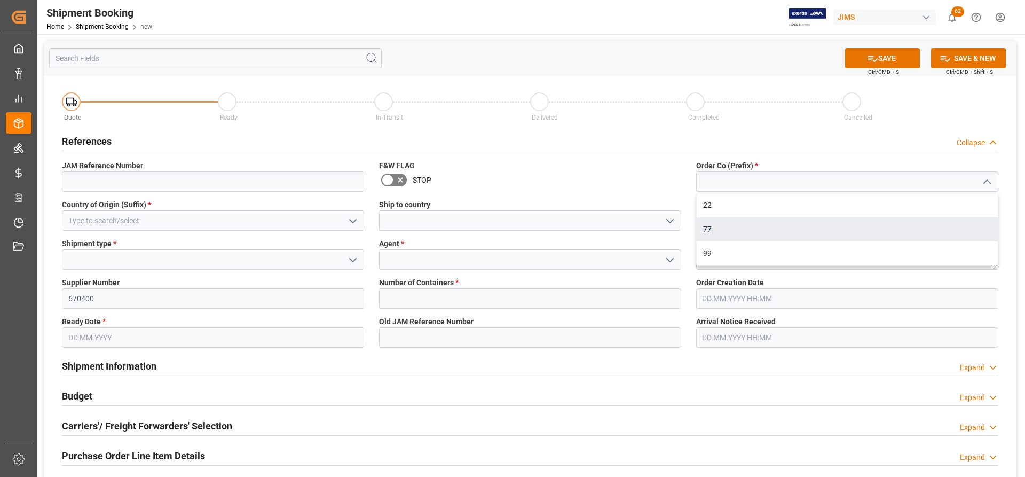
click at [730, 232] on div "77" at bounding box center [847, 229] width 301 height 24
type input "77"
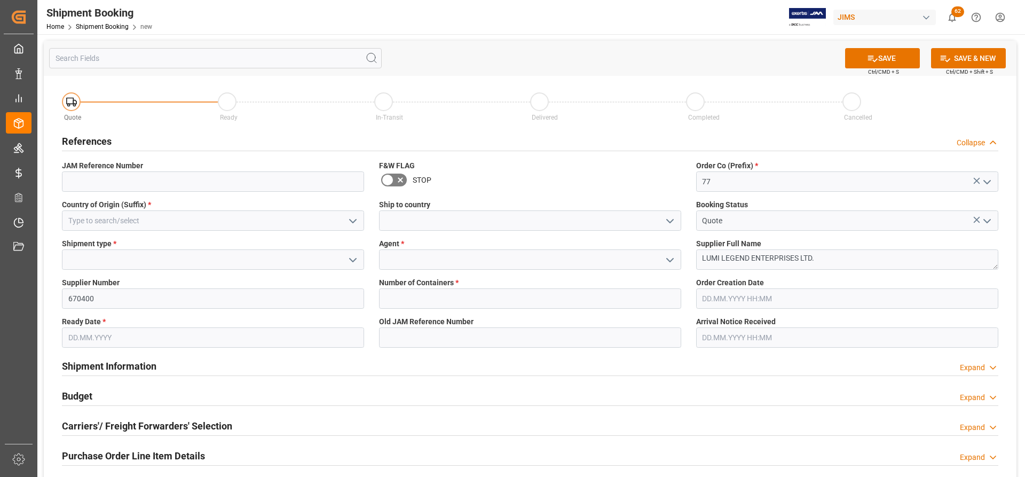
click at [672, 222] on icon "open menu" at bounding box center [670, 221] width 13 height 13
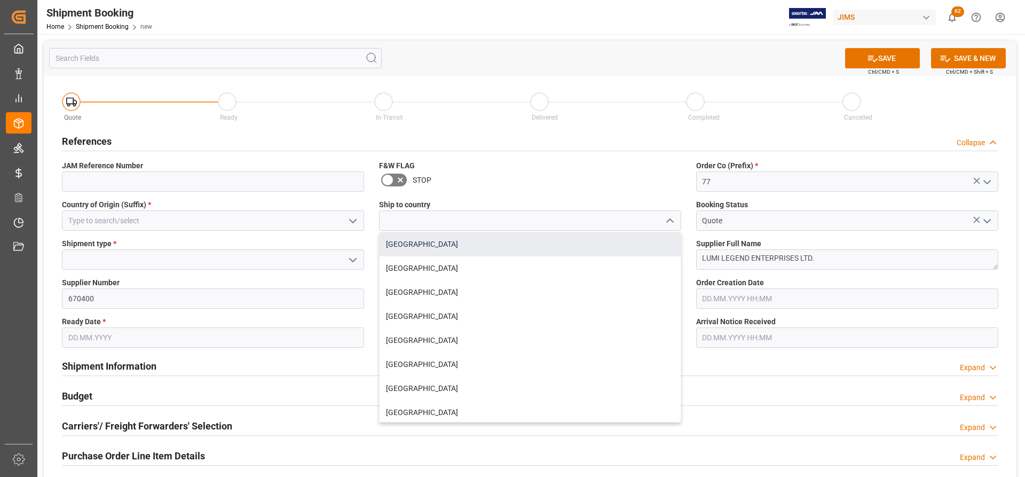
click at [401, 248] on div "[GEOGRAPHIC_DATA]" at bounding box center [530, 244] width 301 height 24
type input "[GEOGRAPHIC_DATA]"
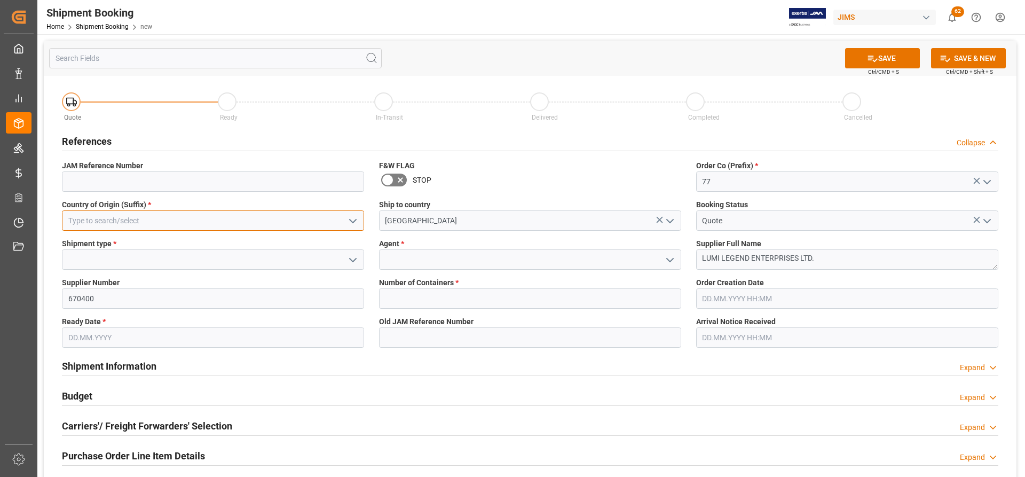
click at [275, 213] on input at bounding box center [213, 220] width 302 height 20
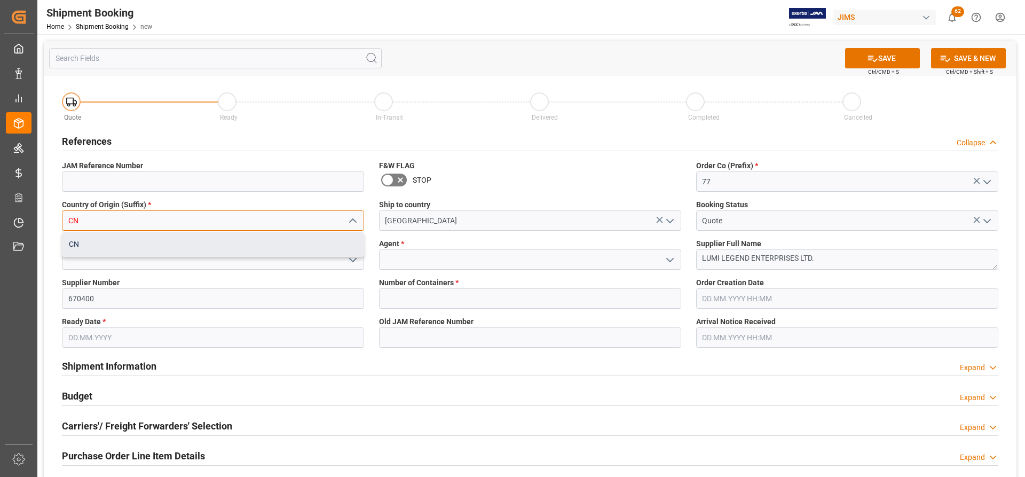
click at [192, 251] on div "CN" at bounding box center [212, 244] width 301 height 24
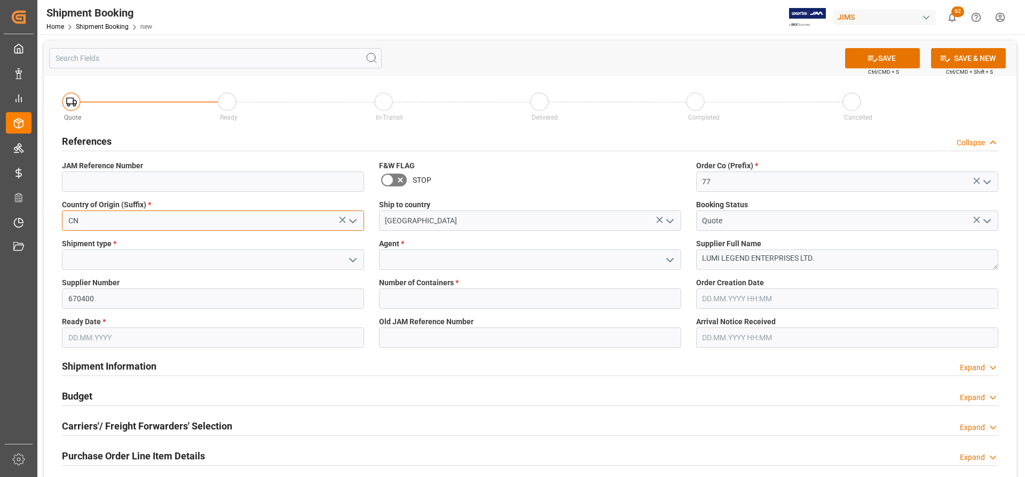
type input "CN"
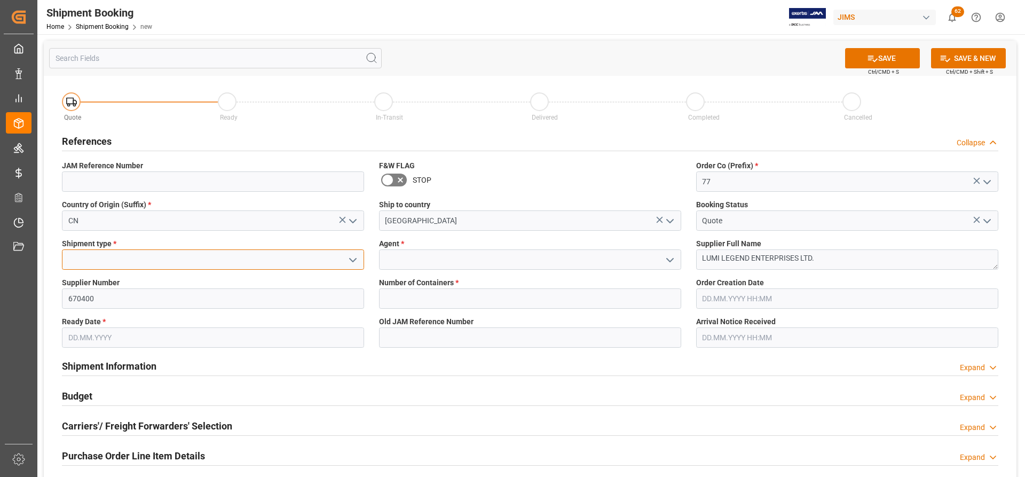
click at [140, 262] on input at bounding box center [213, 259] width 302 height 20
click at [352, 258] on icon "open menu" at bounding box center [352, 260] width 13 height 13
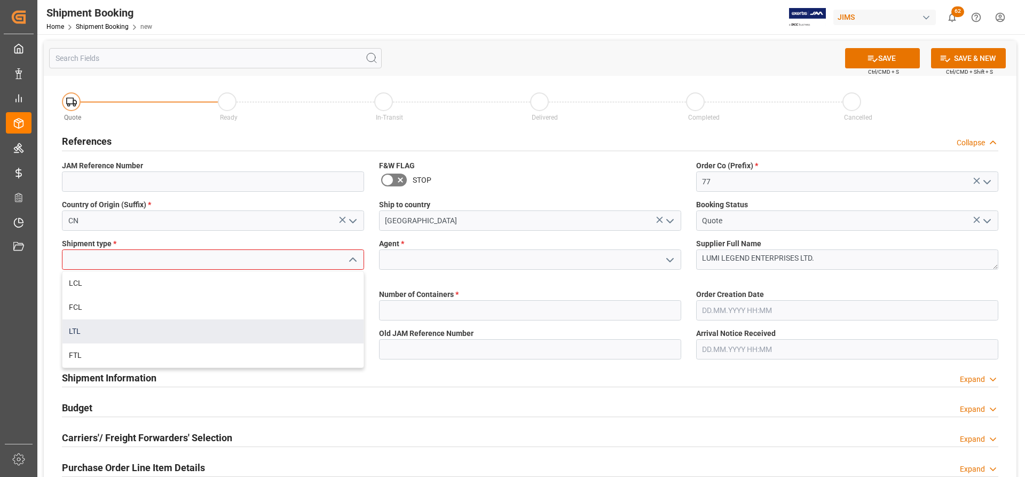
click at [82, 334] on div "LTL" at bounding box center [212, 331] width 301 height 24
type input "LTL"
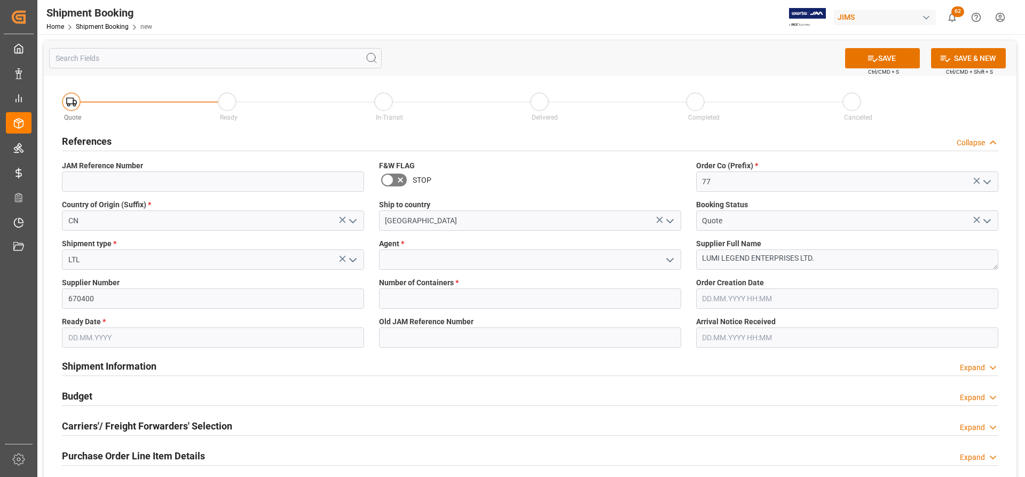
click at [672, 256] on icon "open menu" at bounding box center [670, 260] width 13 height 13
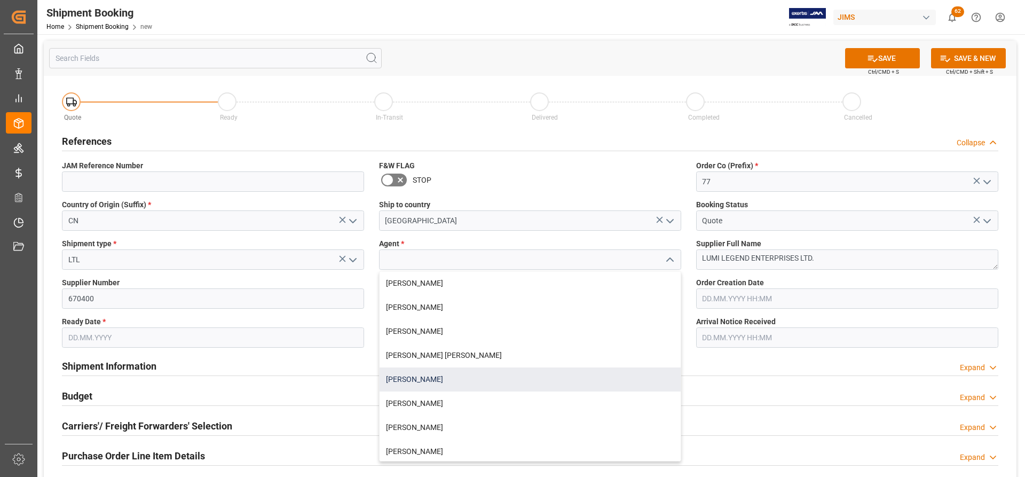
click at [422, 382] on div "[PERSON_NAME]" at bounding box center [530, 379] width 301 height 24
type input "[PERSON_NAME]"
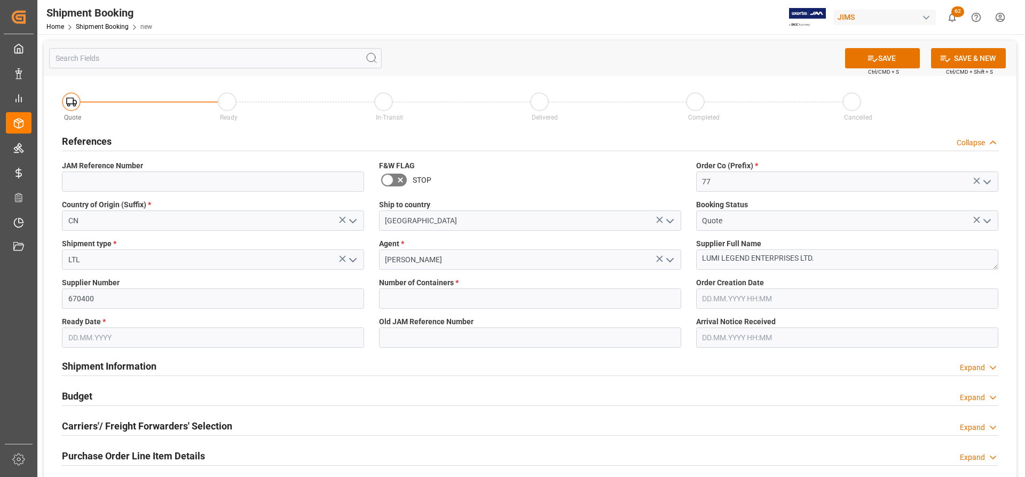
click at [735, 296] on input "text" at bounding box center [847, 298] width 302 height 20
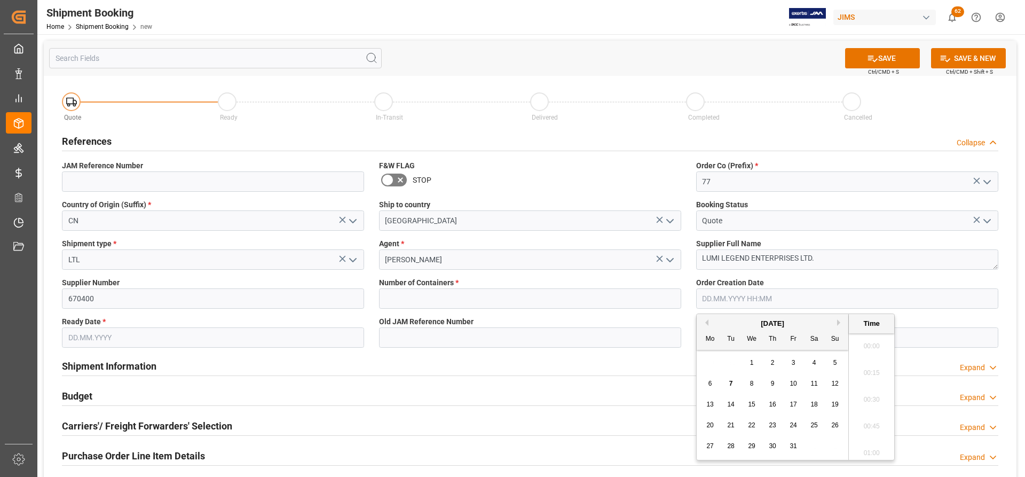
scroll to position [938, 0]
click at [734, 384] on div "7" at bounding box center [730, 383] width 13 height 13
type input "07.10.2025 00:00"
click at [79, 337] on input "text" at bounding box center [213, 337] width 302 height 20
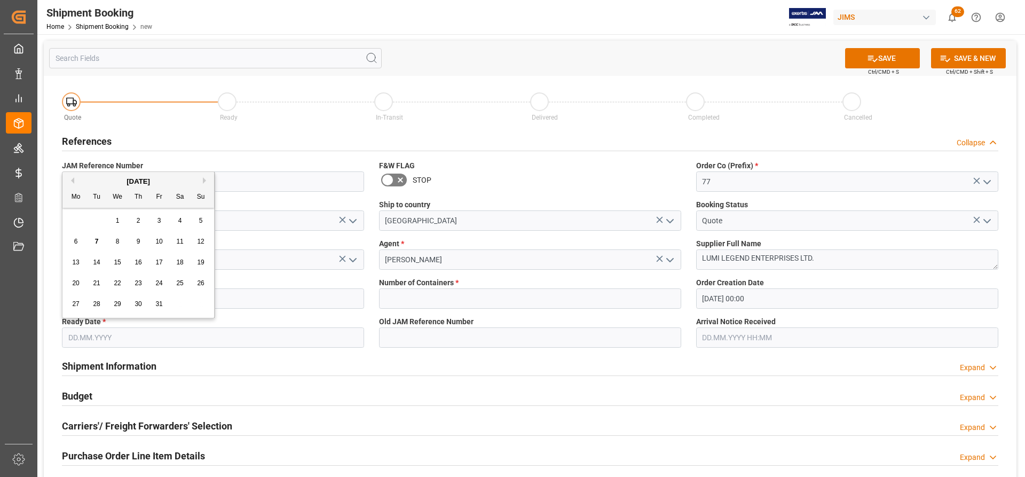
click at [97, 246] on div "7" at bounding box center [96, 241] width 13 height 13
type input "07.10.2025"
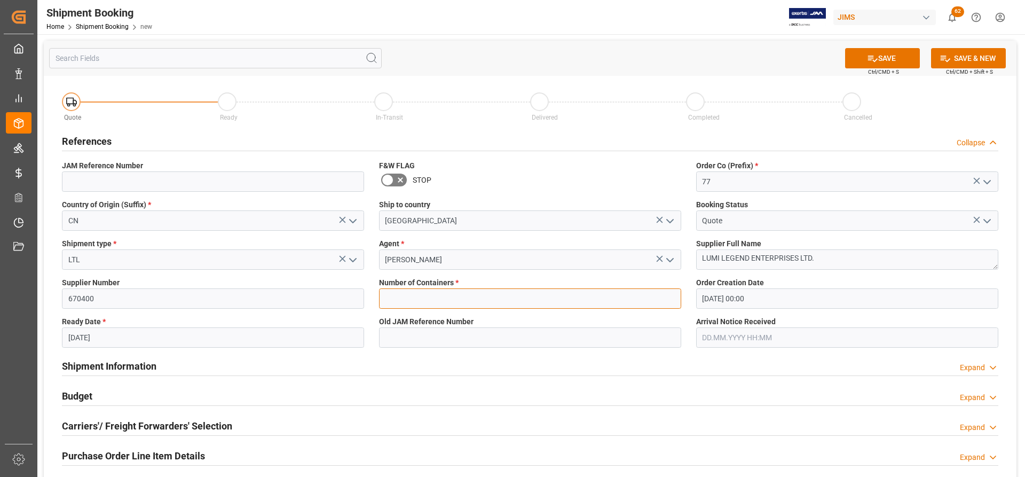
drag, startPoint x: 530, startPoint y: 300, endPoint x: 522, endPoint y: 302, distance: 7.8
click at [530, 300] on input "text" at bounding box center [530, 298] width 302 height 20
type input "0"
click at [895, 58] on button "SAVE" at bounding box center [882, 58] width 75 height 20
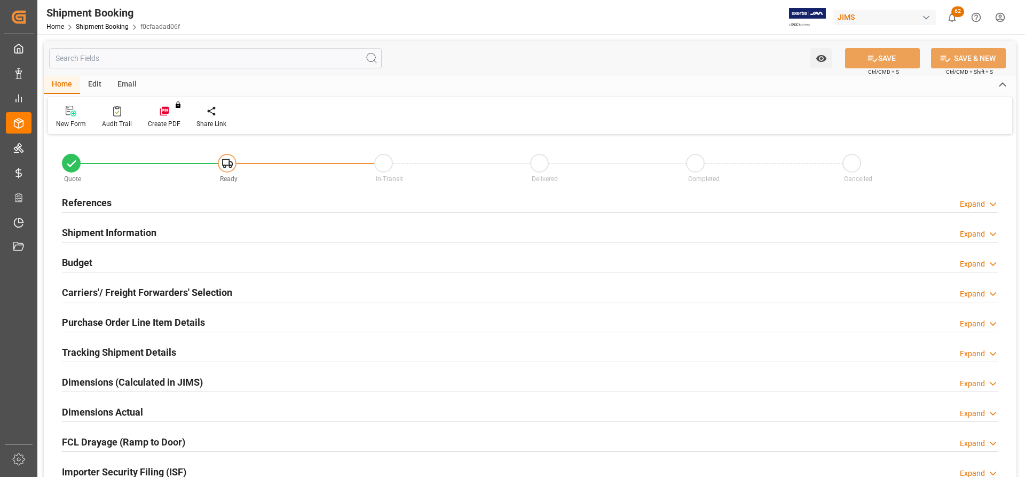
type input "0"
type input "[DATE] 00:00"
type input "[DATE]"
click at [91, 199] on h2 "References" at bounding box center [87, 202] width 50 height 14
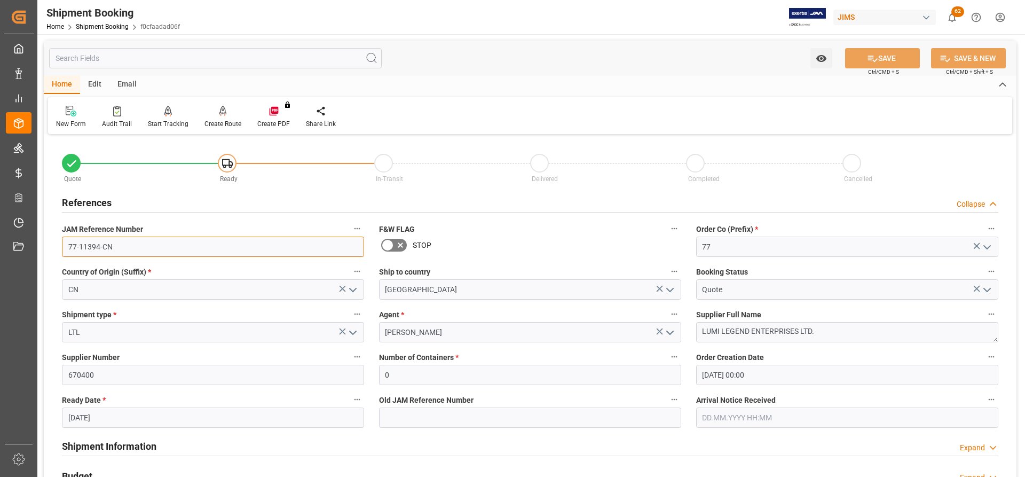
drag, startPoint x: 118, startPoint y: 249, endPoint x: 52, endPoint y: 249, distance: 65.7
click at [52, 249] on div "Quote Ready In-Transit Delivered Completed Cancelled References Collapse JAM Re…" at bounding box center [530, 469] width 973 height 664
